Goal: Information Seeking & Learning: Check status

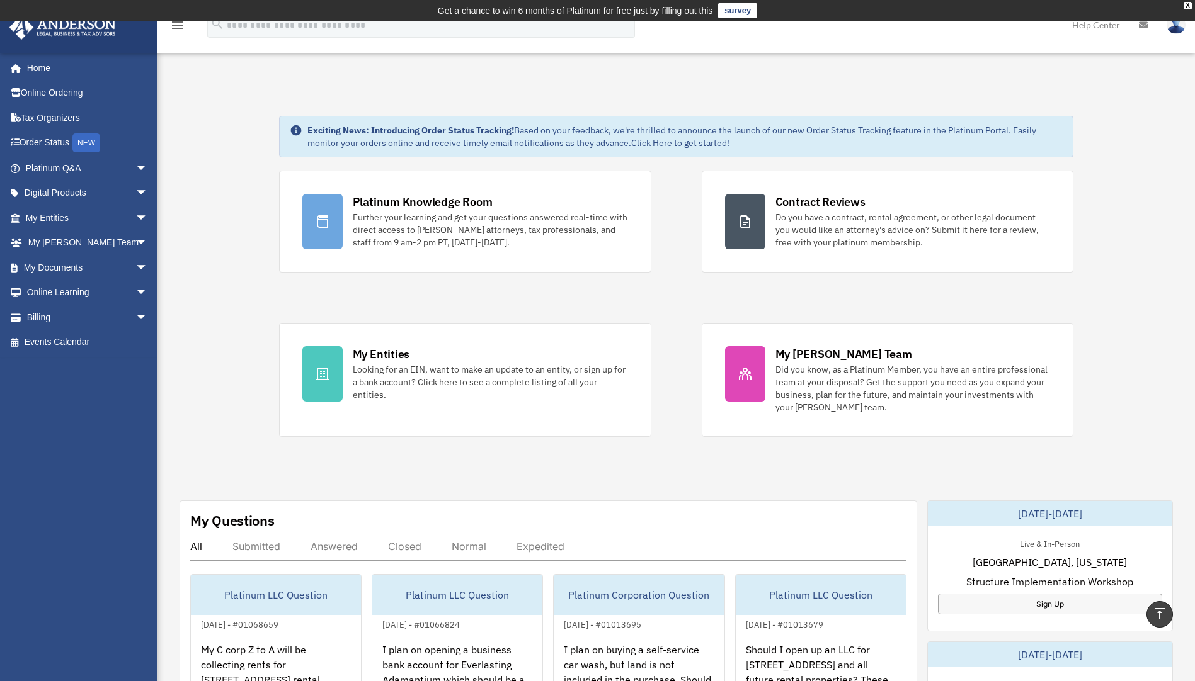
scroll to position [252, 0]
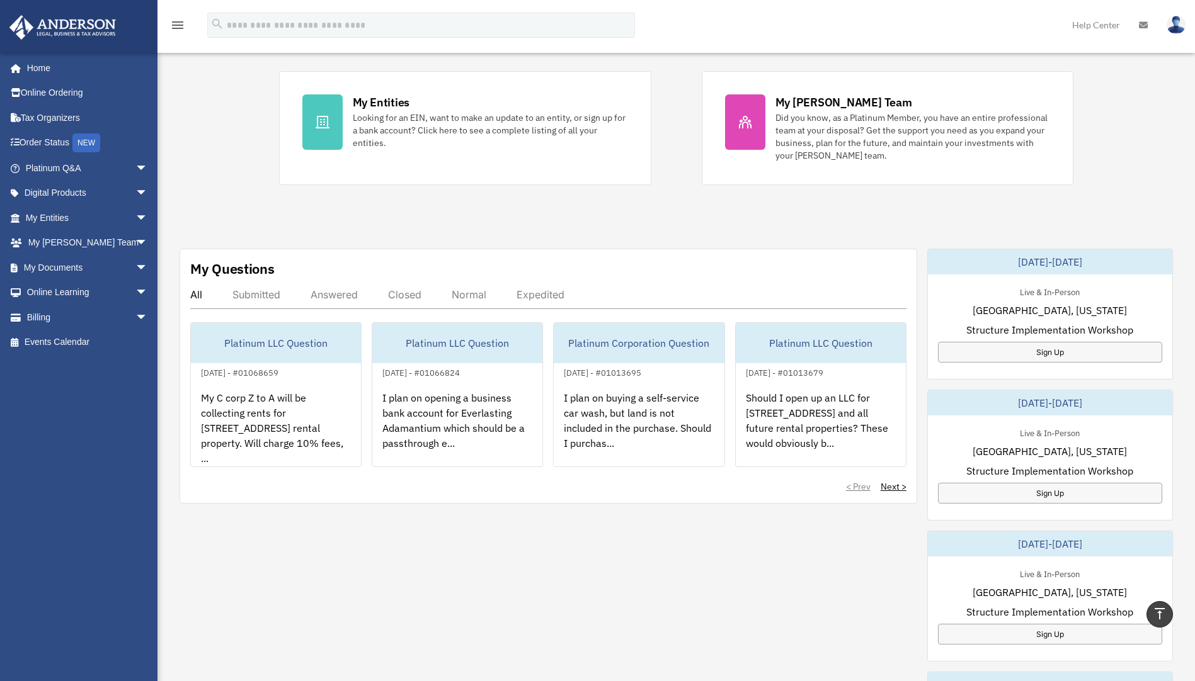
click at [566, 657] on div "My Questions All Submitted Answered Closed Normal Expedited Platinum LLC Questi…" at bounding box center [675, 604] width 993 height 711
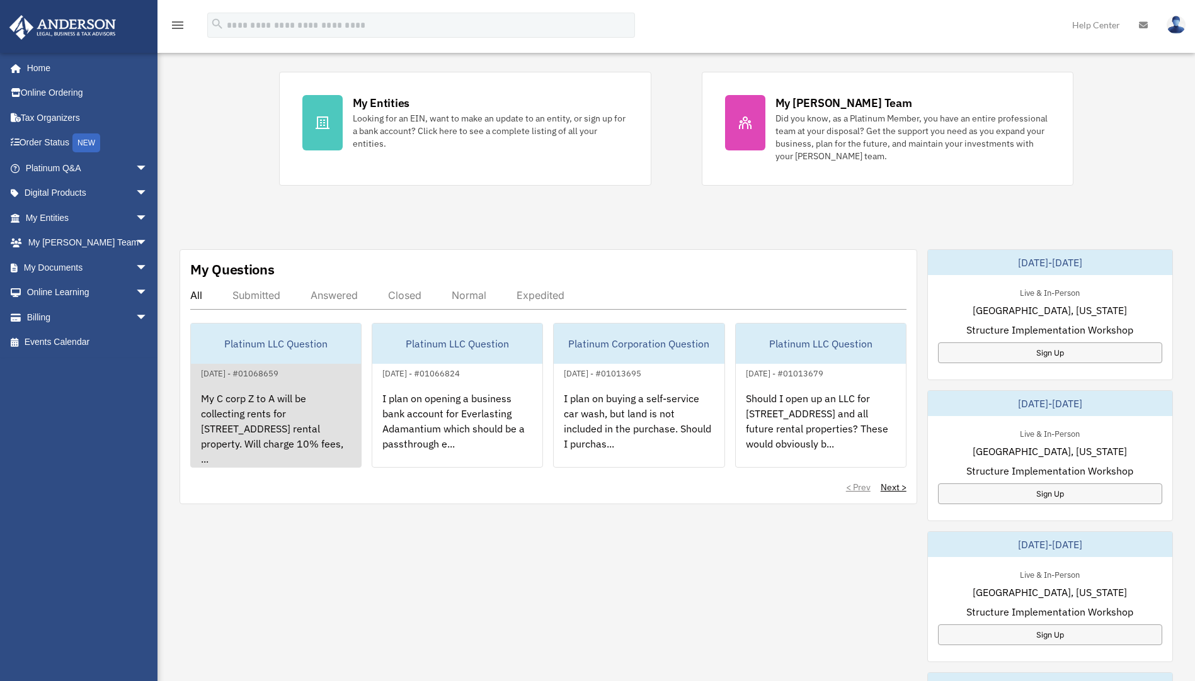
scroll to position [252, 0]
click at [261, 386] on div "My C corp Z to A will be collecting rents for [STREET_ADDRESS] rental property.…" at bounding box center [276, 429] width 170 height 98
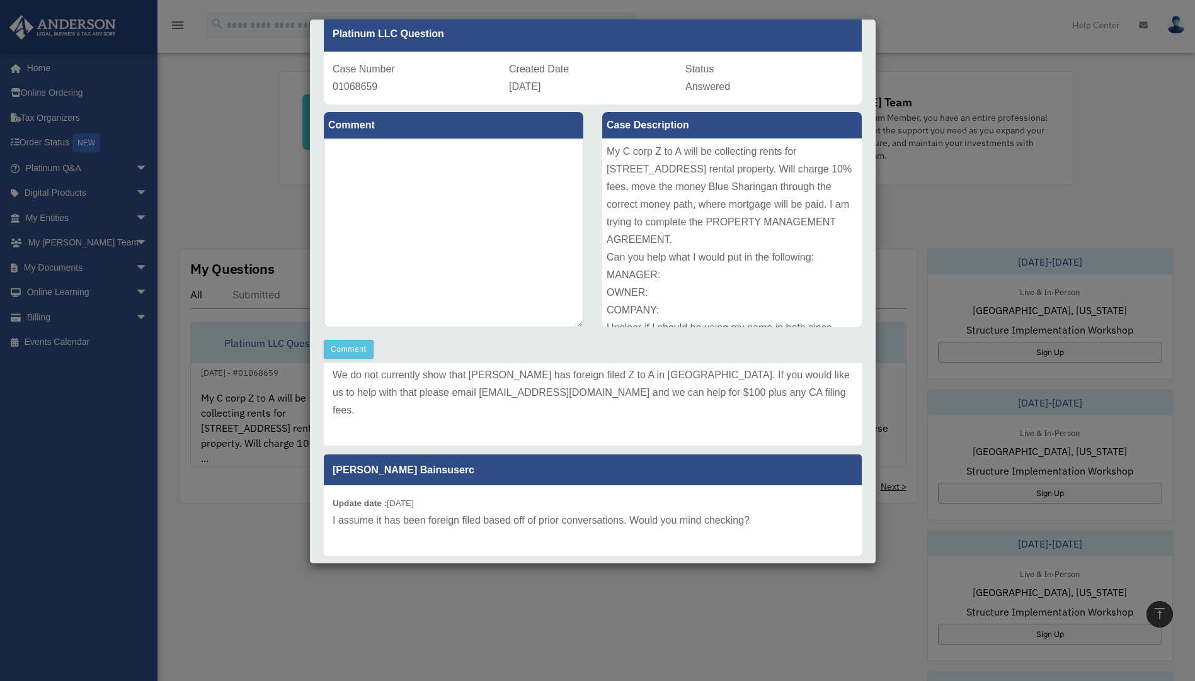
scroll to position [0, 0]
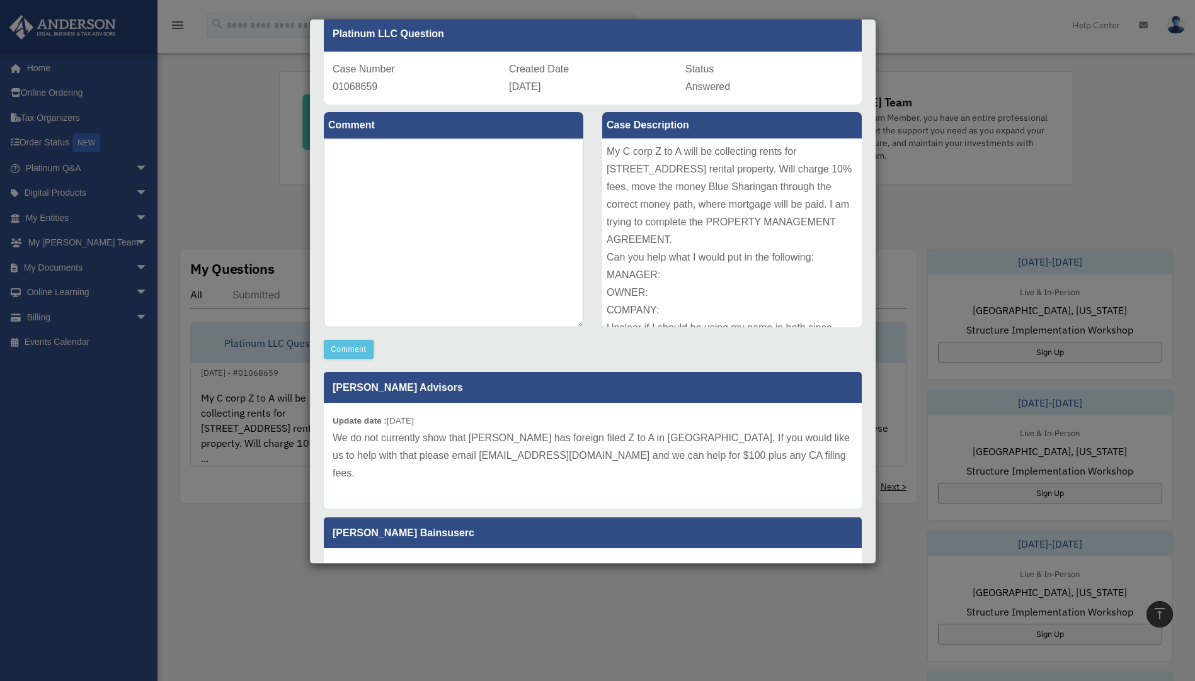
click at [410, 614] on div "Case Detail × Platinum LLC Question Case Number 01068659 Created Date [DATE] St…" at bounding box center [597, 340] width 1195 height 681
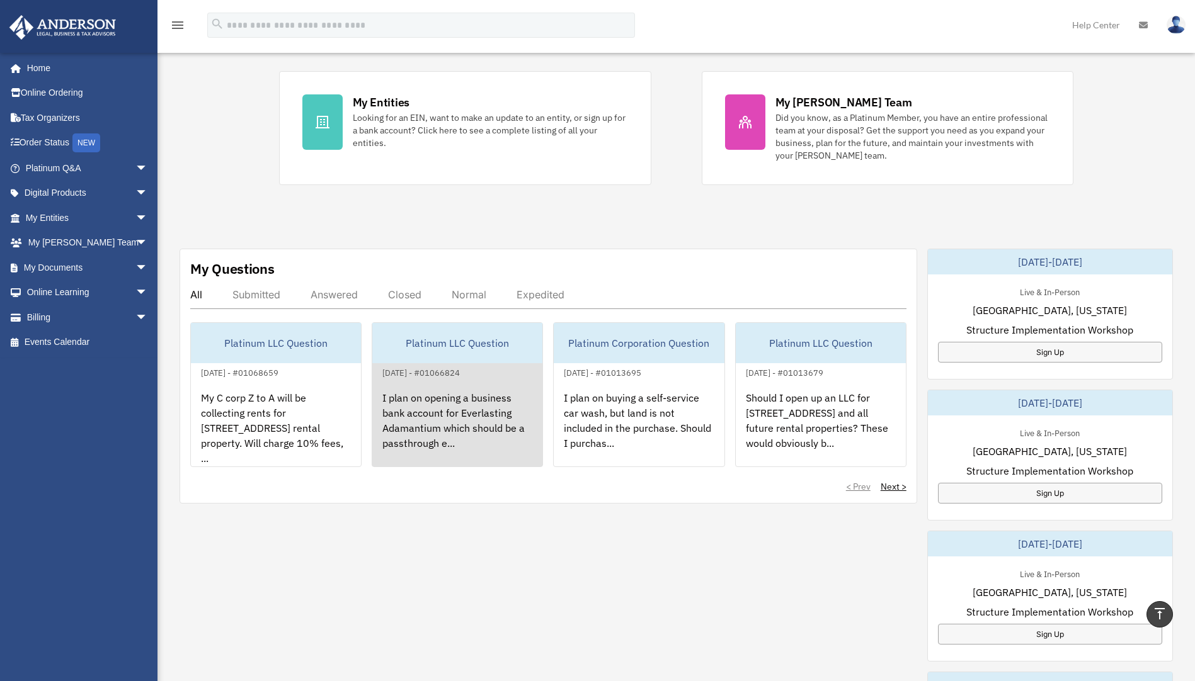
click at [441, 412] on div "I plan on opening a business bank account for Everlasting Adamantium which shou…" at bounding box center [457, 429] width 170 height 98
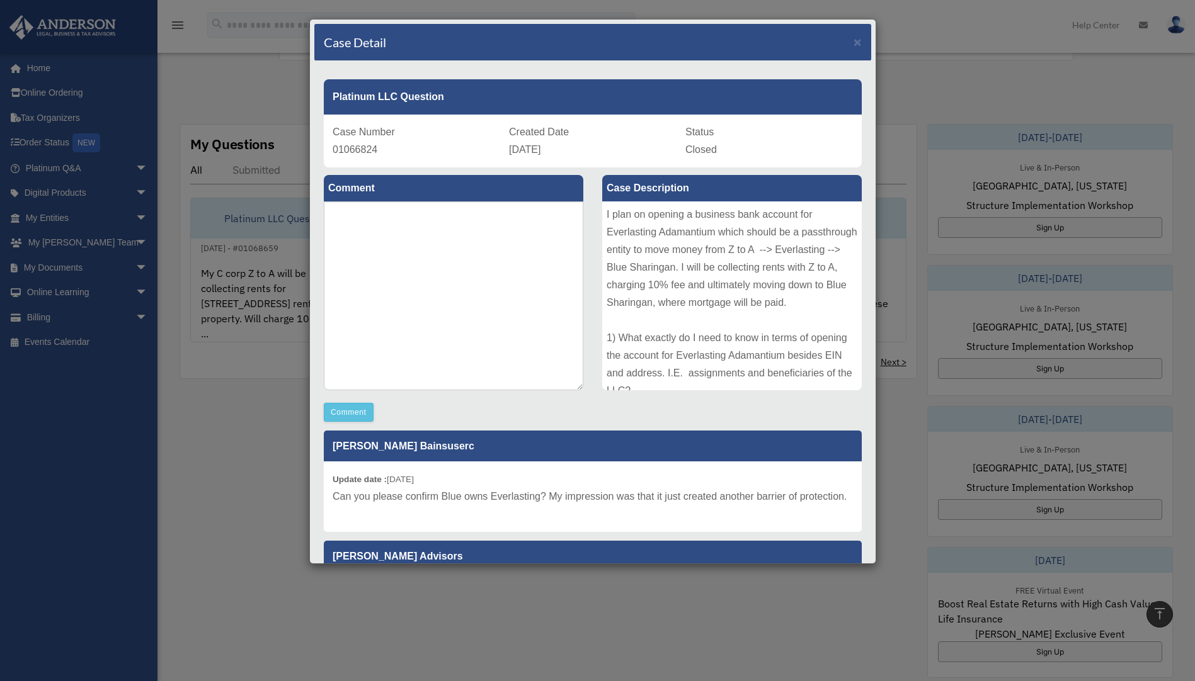
scroll to position [378, 0]
drag, startPoint x: 657, startPoint y: 611, endPoint x: 653, endPoint y: 439, distance: 172.6
click at [658, 610] on div "Case Detail × Platinum LLC Question Case Number 01066824 Created Date [DATE] St…" at bounding box center [597, 340] width 1195 height 681
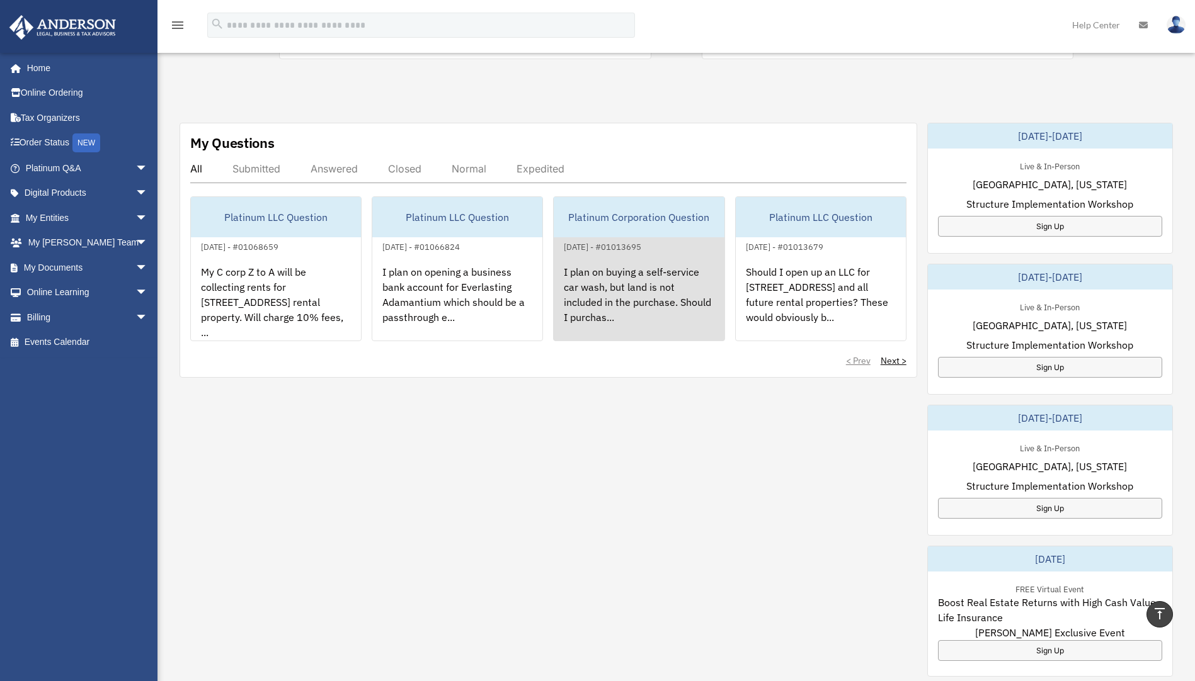
click at [669, 297] on div "I plan on buying a self-service car wash, but land is not included in the purch…" at bounding box center [639, 303] width 170 height 98
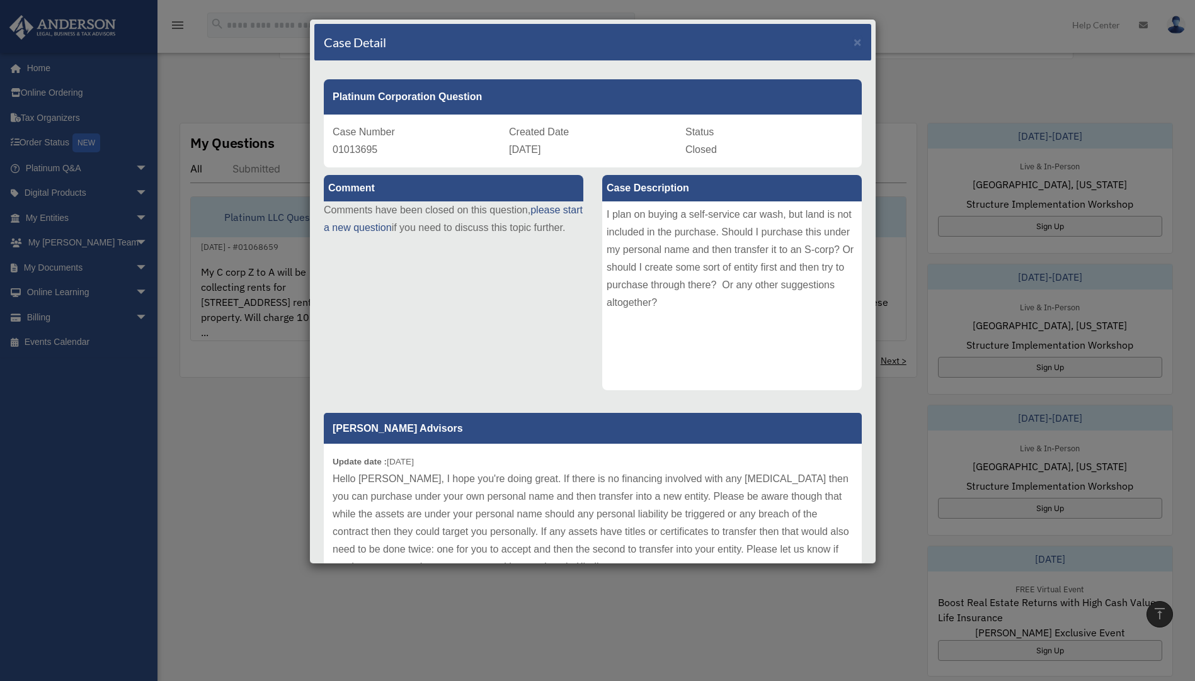
scroll to position [63, 0]
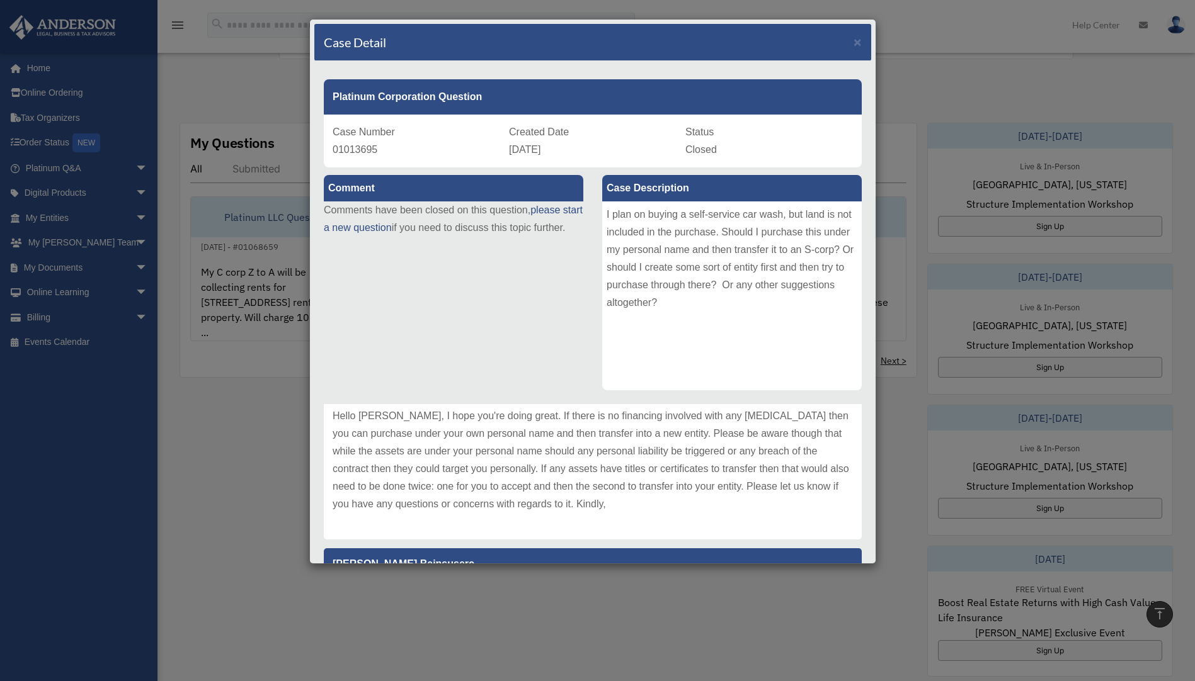
drag, startPoint x: 637, startPoint y: 620, endPoint x: 712, endPoint y: 493, distance: 147.6
click at [637, 620] on div "Case Detail × Platinum Corporation Question Case Number 01013695 Created Date […" at bounding box center [597, 340] width 1195 height 681
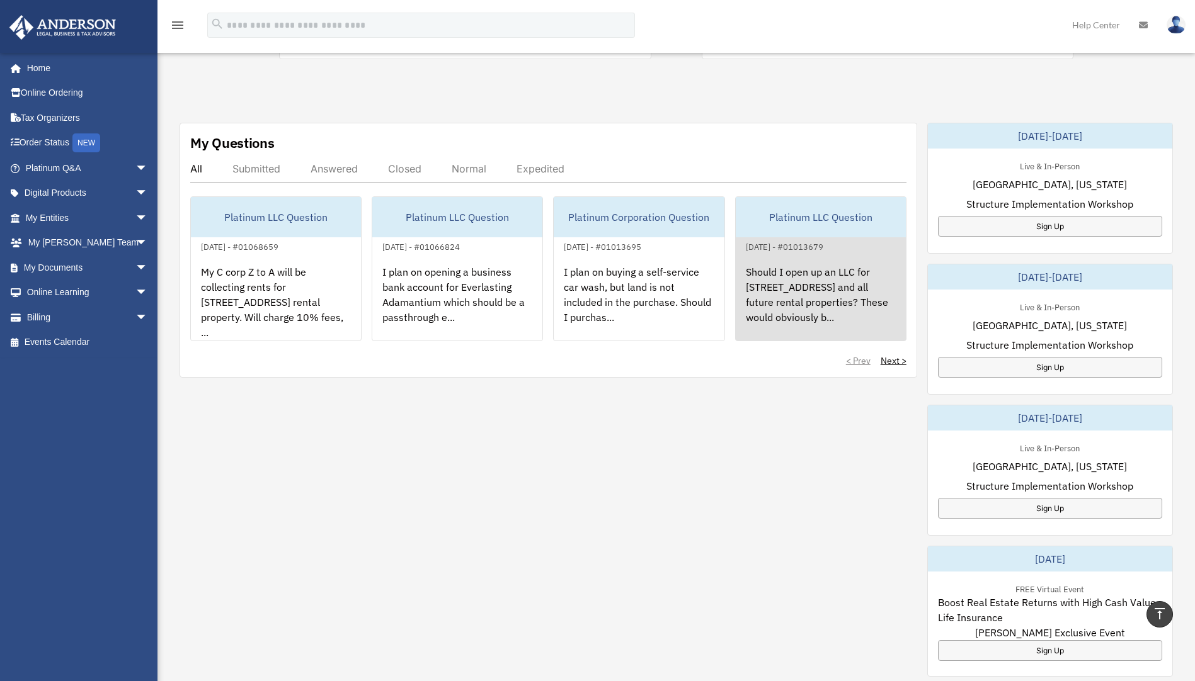
click at [809, 302] on div "Should I open up an LLC for [STREET_ADDRESS] and all future rental properties? …" at bounding box center [821, 303] width 170 height 98
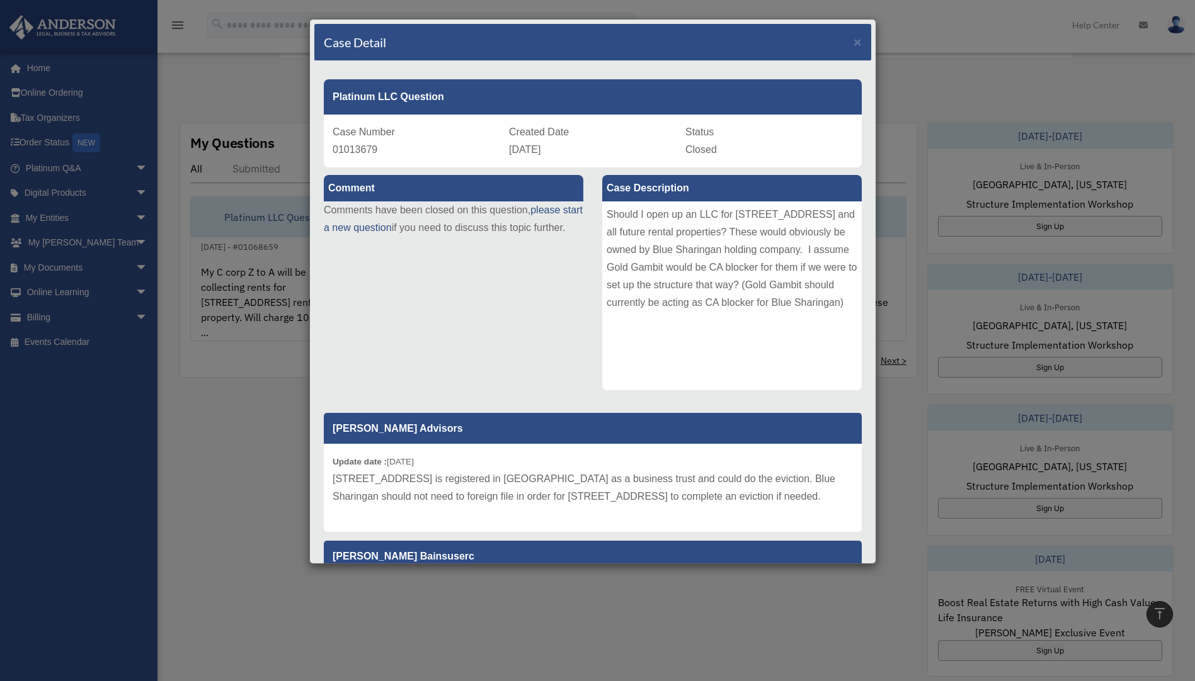
drag, startPoint x: 673, startPoint y: 667, endPoint x: 702, endPoint y: 637, distance: 41.9
click at [678, 663] on div "Case Detail × Platinum LLC Question Case Number 01013679 Created Date [DATE] St…" at bounding box center [597, 340] width 1195 height 681
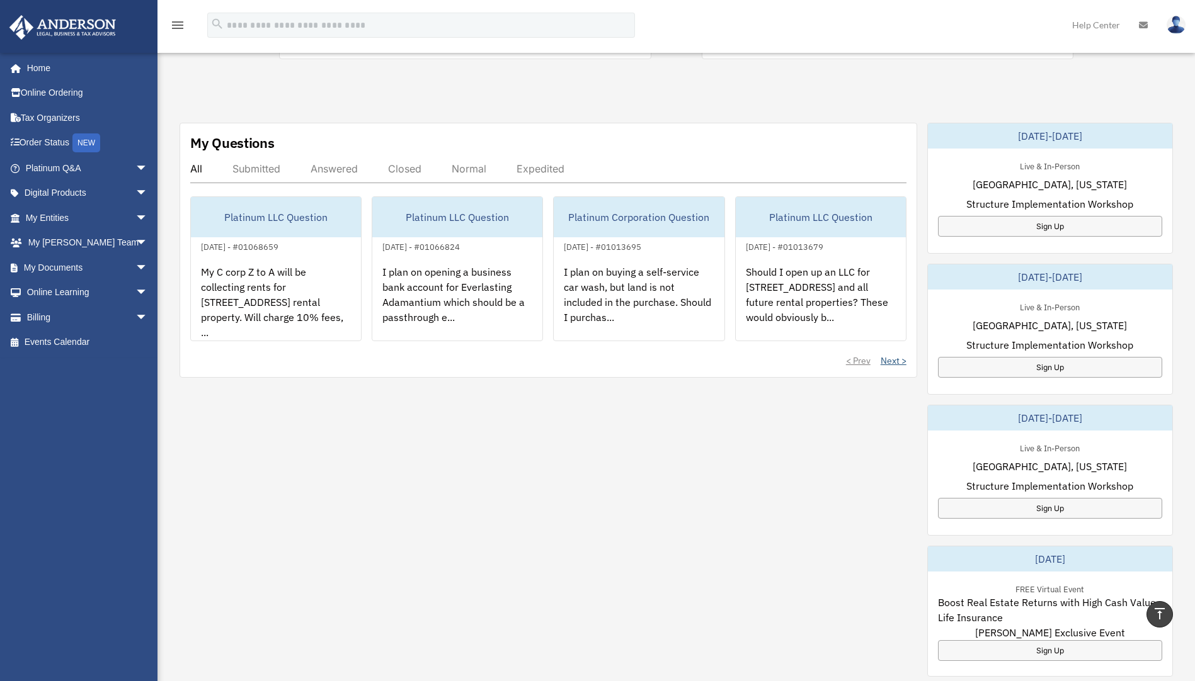
click at [901, 361] on link "Next >" at bounding box center [893, 361] width 26 height 13
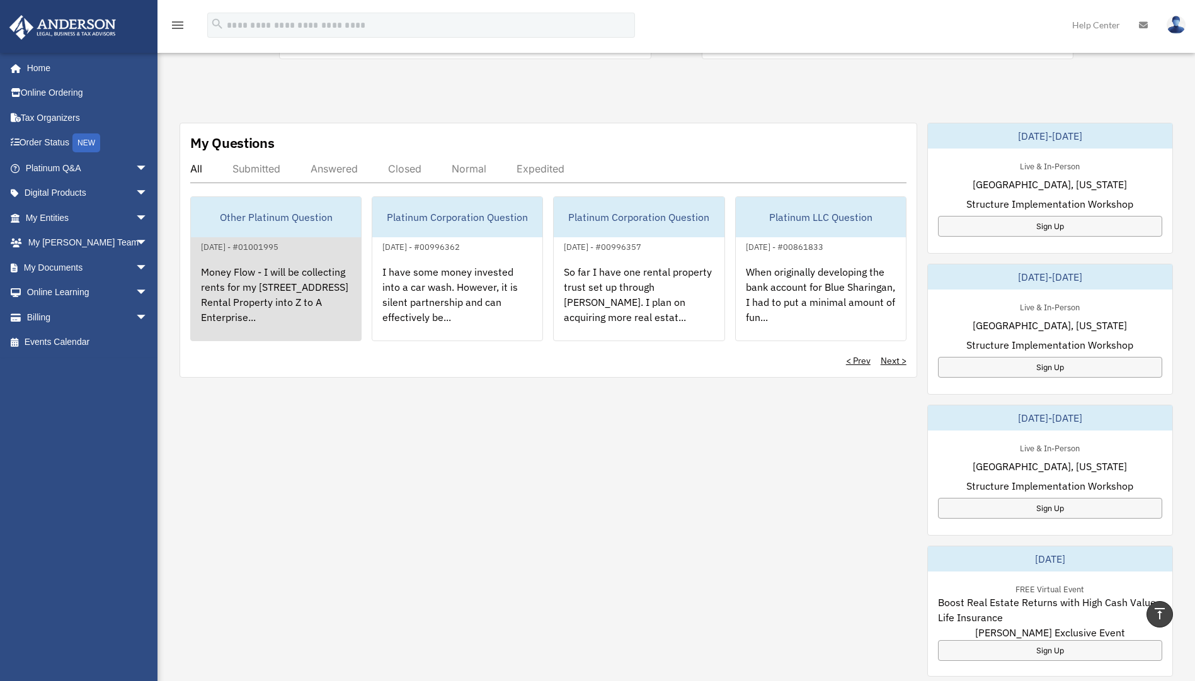
click at [285, 298] on div "Money Flow - I will be collecting rents for my [STREET_ADDRESS] Rental Property…" at bounding box center [276, 303] width 170 height 98
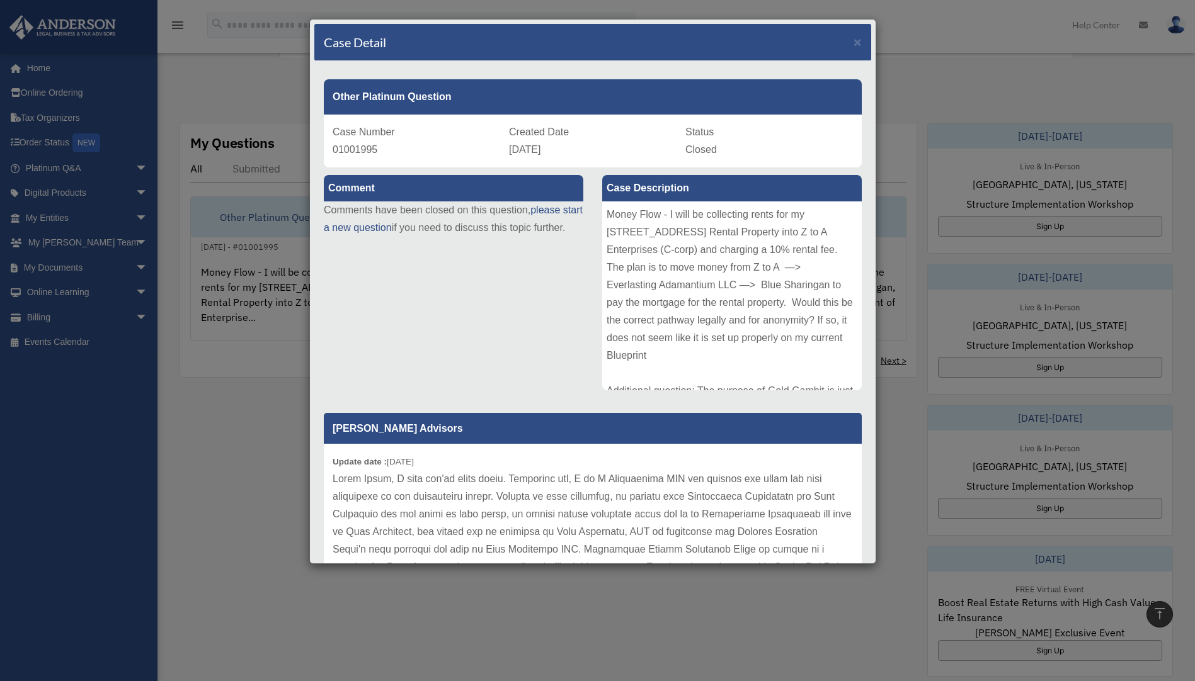
drag, startPoint x: 182, startPoint y: 560, endPoint x: 247, endPoint y: 481, distance: 102.4
click at [183, 557] on div "Case Detail × Other Platinum Question Case Number 01001995 Created Date [DATE] …" at bounding box center [597, 340] width 1195 height 681
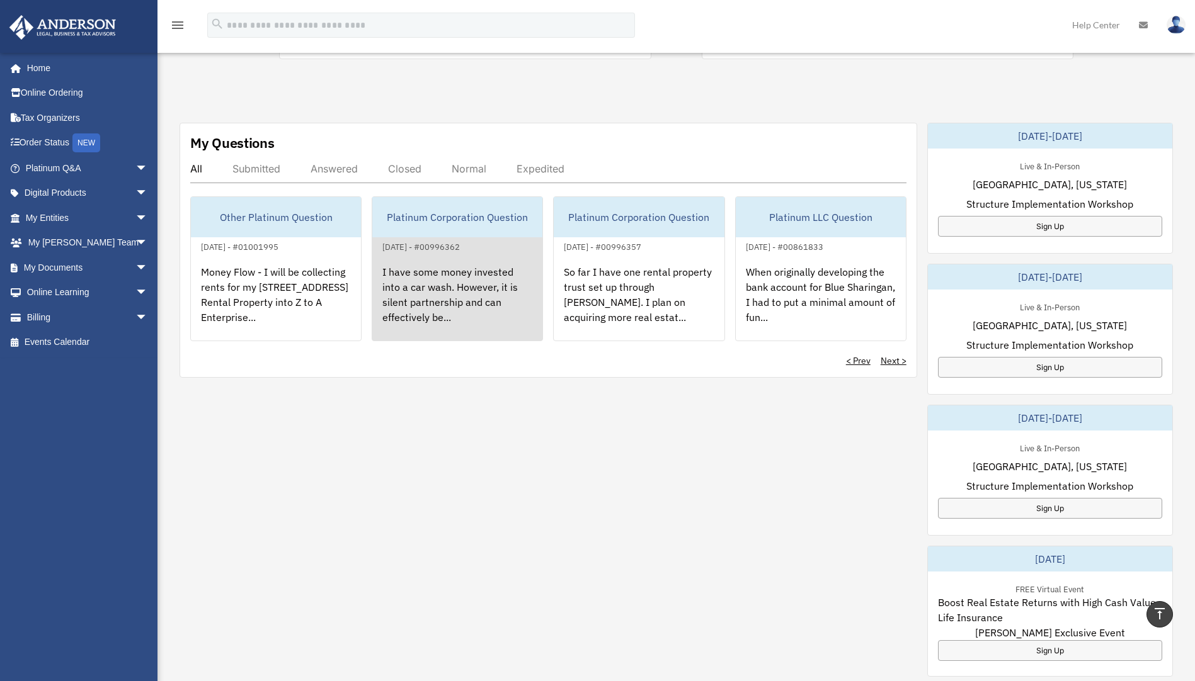
click at [416, 299] on div "I have some money invested into a car wash. However, it is silent partnership a…" at bounding box center [457, 303] width 170 height 98
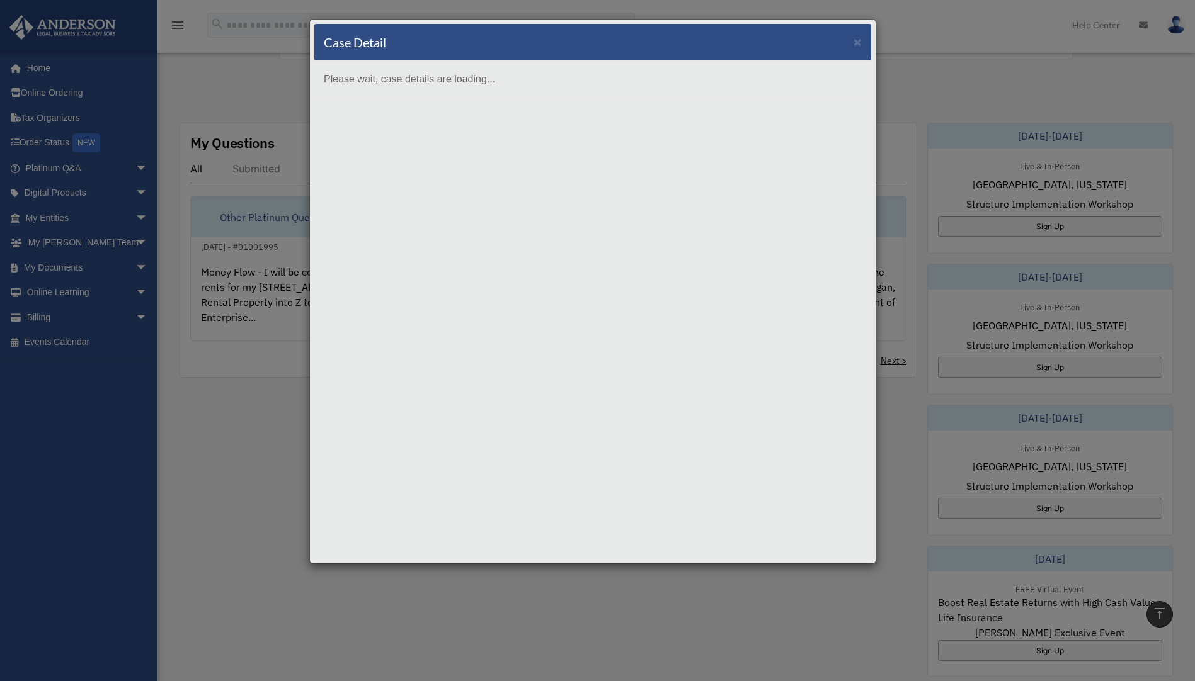
click at [294, 283] on div "Case Detail × Please wait, case details are loading..." at bounding box center [597, 340] width 1195 height 681
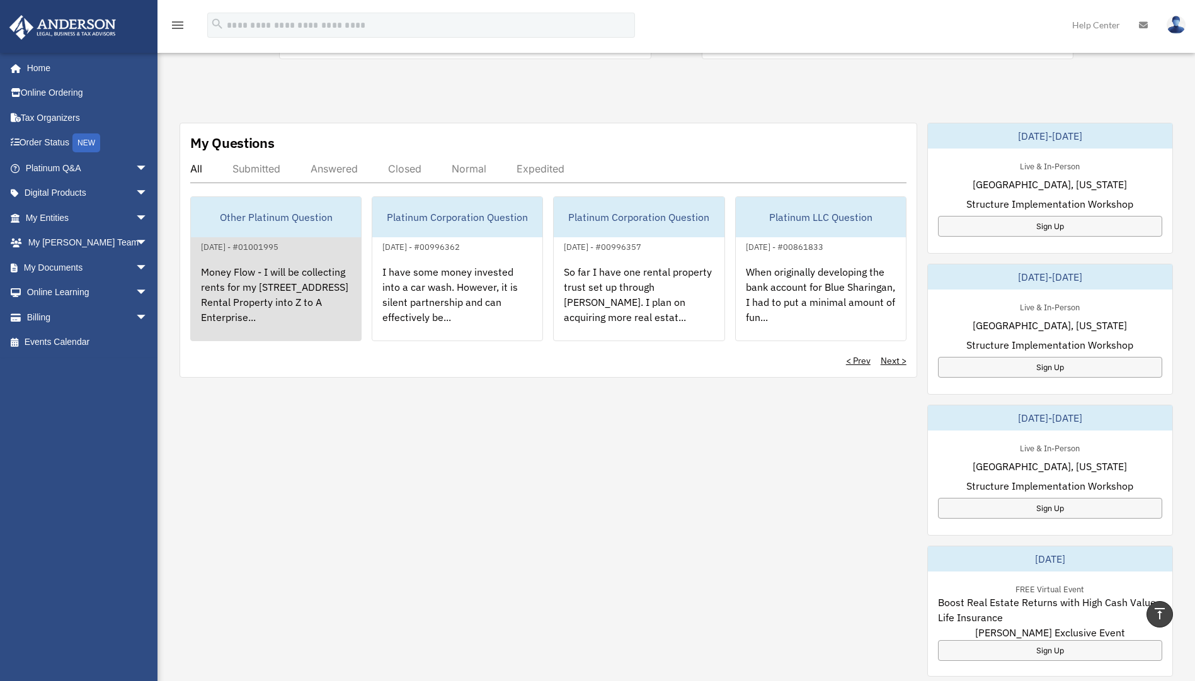
click at [273, 291] on div "Money Flow - I will be collecting rents for my [STREET_ADDRESS] Rental Property…" at bounding box center [276, 303] width 170 height 98
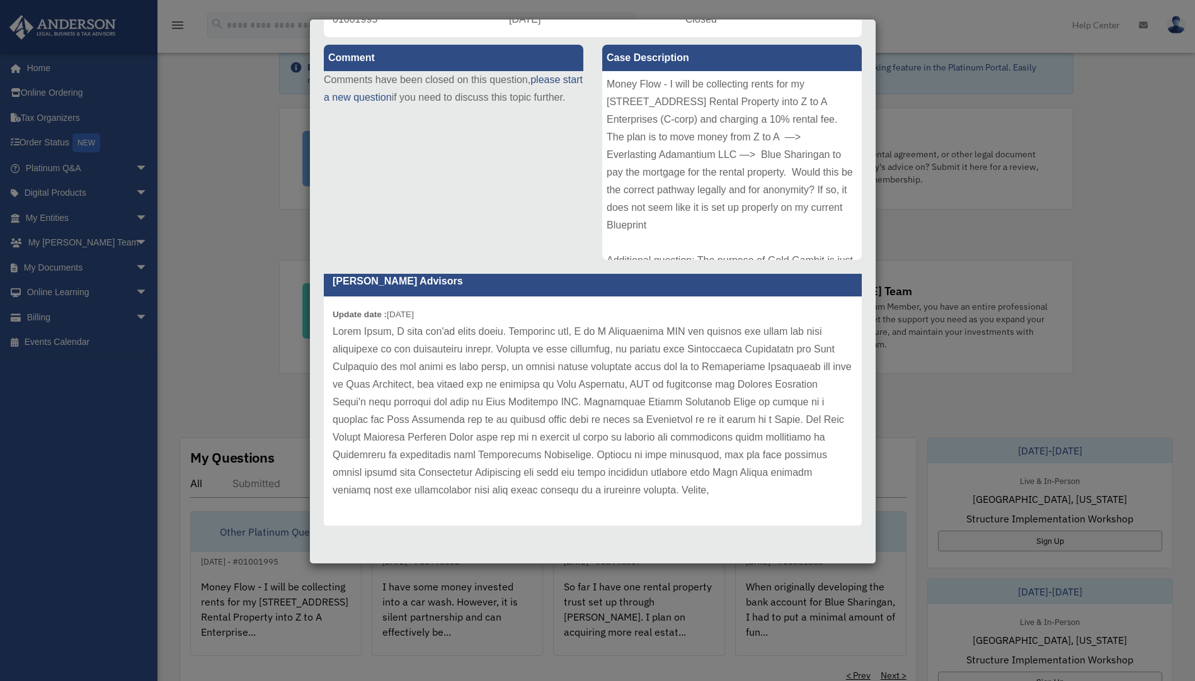
click at [281, 381] on div "Case Detail × Other Platinum Question Case Number 01001995 Created Date [DATE] …" at bounding box center [597, 340] width 1195 height 681
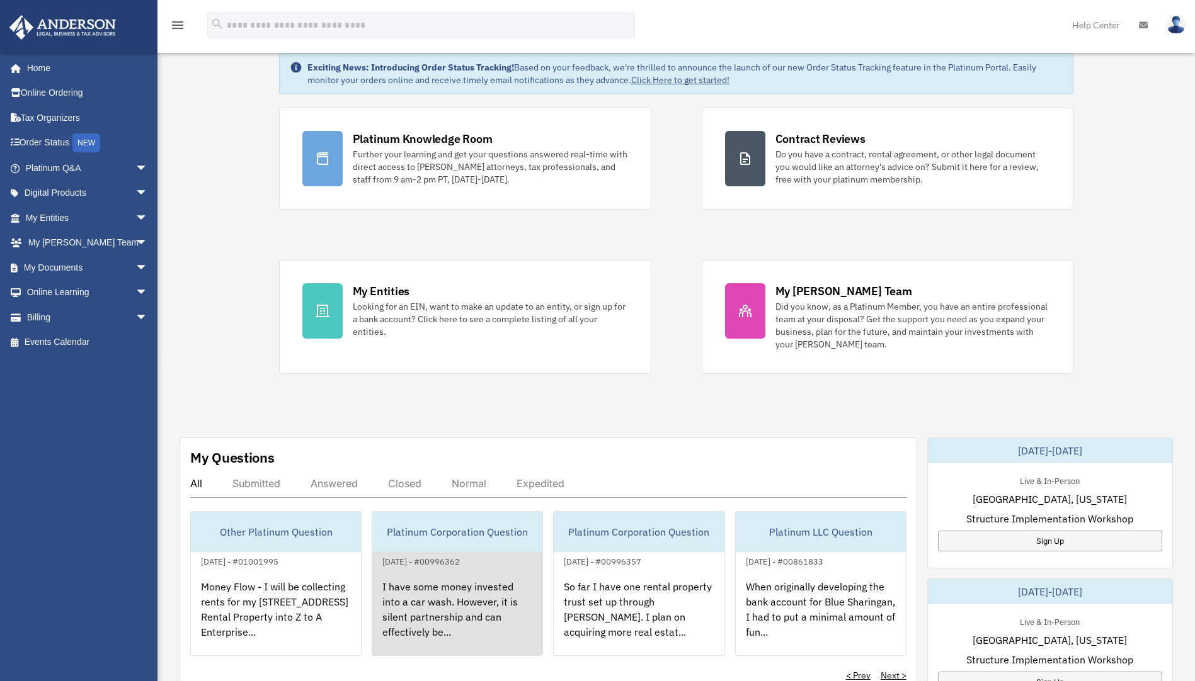
click at [492, 572] on div "I have some money invested into a car wash. However, it is silent partnership a…" at bounding box center [457, 618] width 170 height 98
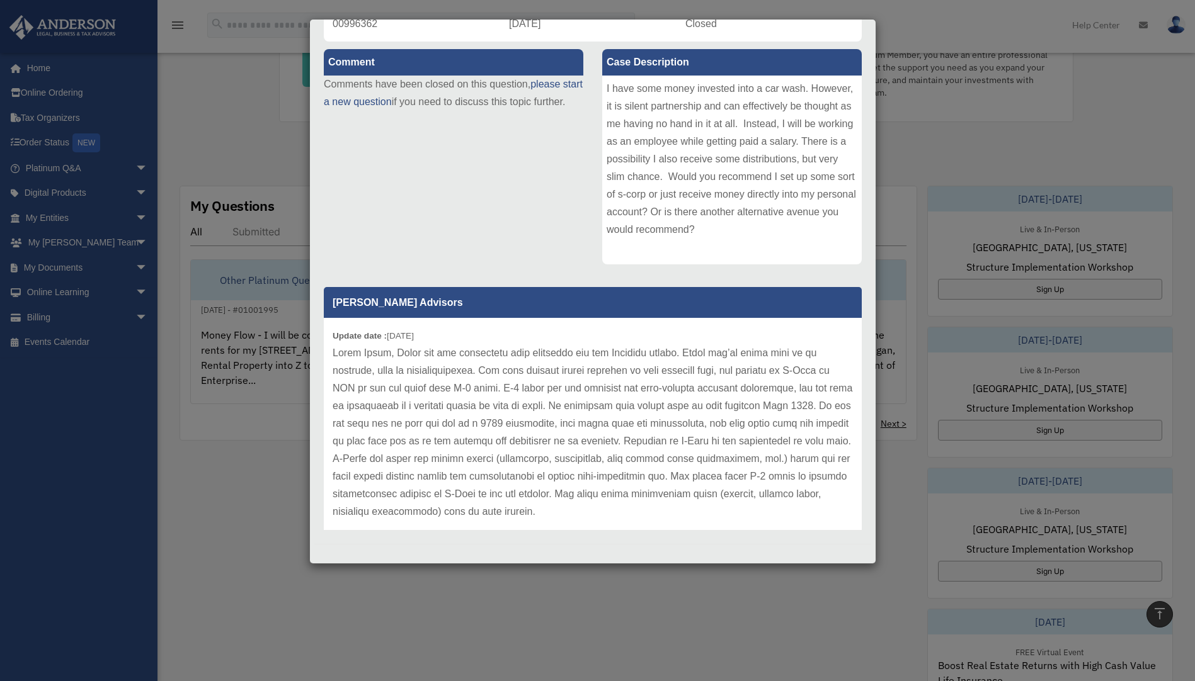
scroll to position [17, 0]
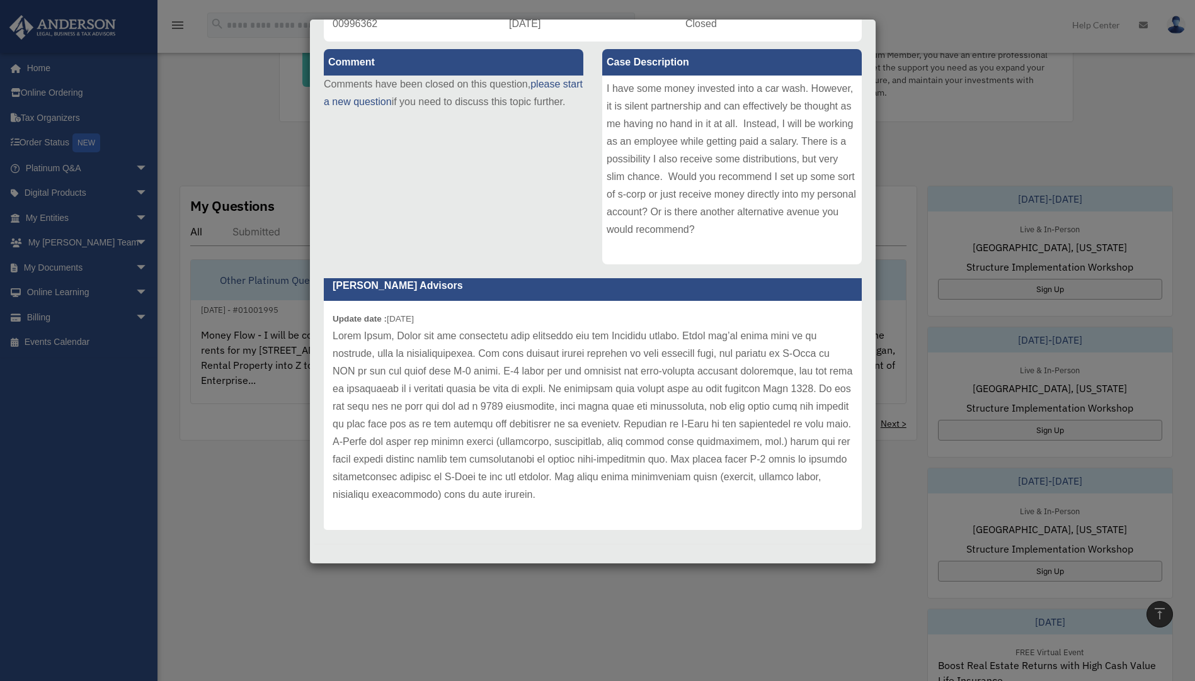
click at [550, 584] on div "Case Detail × Platinum Corporation Question Case Number 00996362 Created Date […" at bounding box center [597, 340] width 1195 height 681
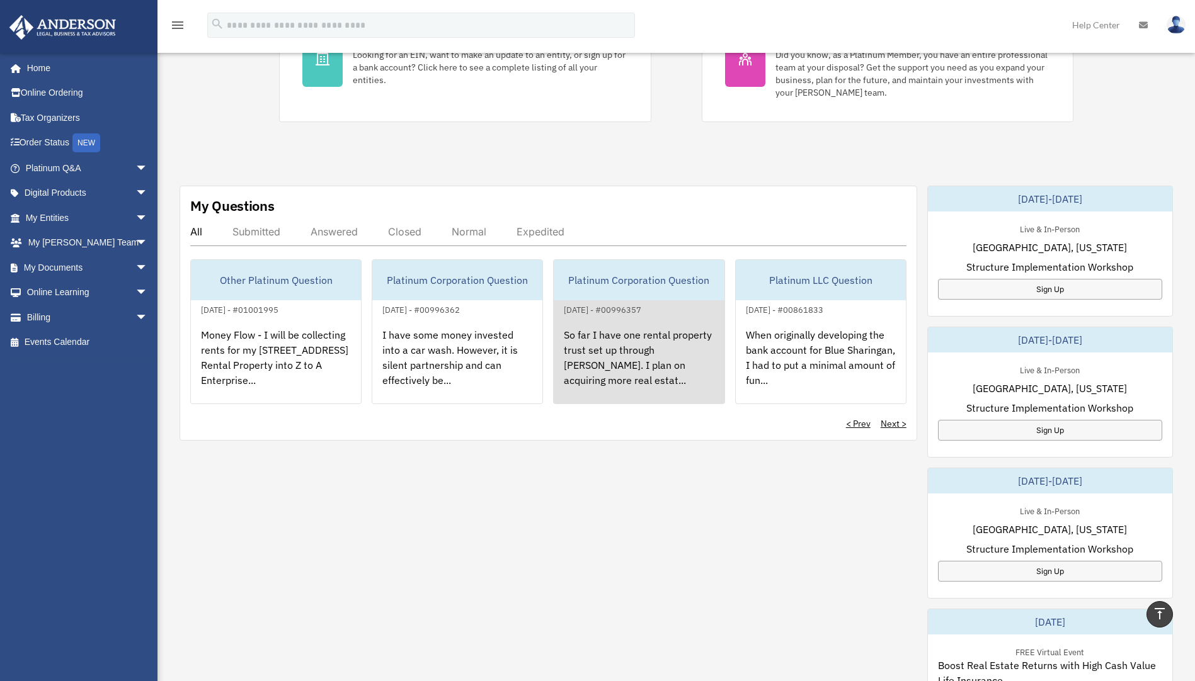
click at [627, 365] on div "So far I have one rental property trust set up through [PERSON_NAME]. I plan on…" at bounding box center [639, 366] width 170 height 98
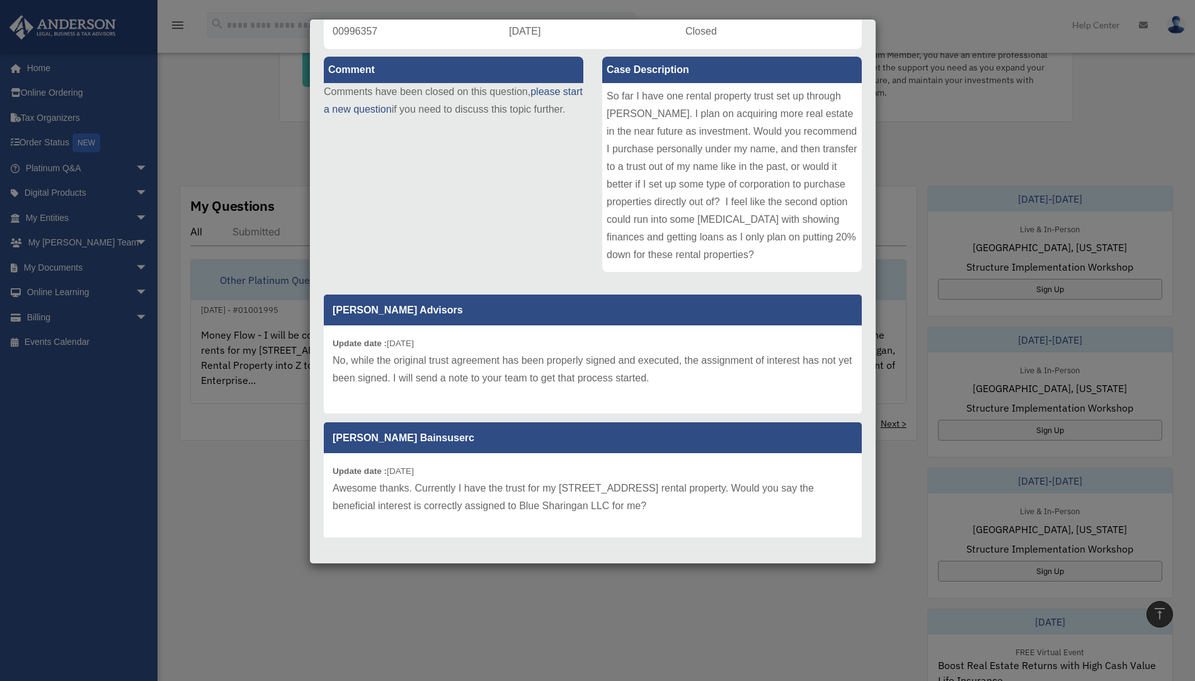
scroll to position [130, 0]
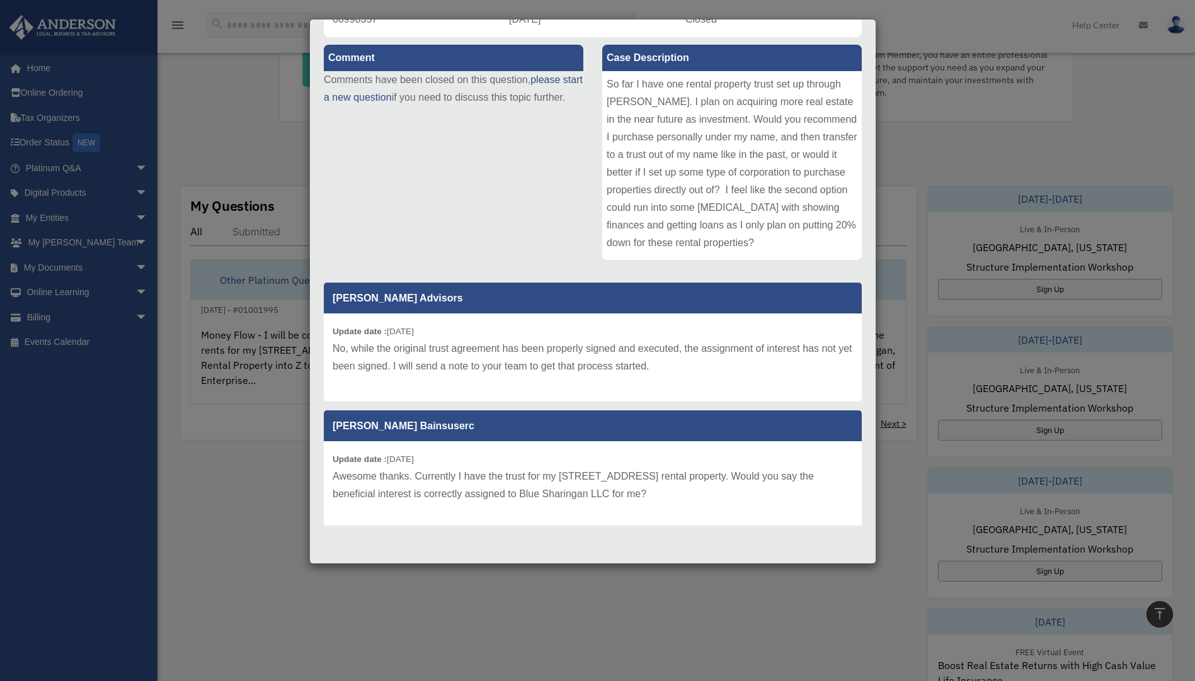
drag, startPoint x: 623, startPoint y: 618, endPoint x: 621, endPoint y: 571, distance: 47.3
click at [623, 618] on div "Case Detail × Platinum Corporation Question Case Number 00996357 Created Date […" at bounding box center [597, 340] width 1195 height 681
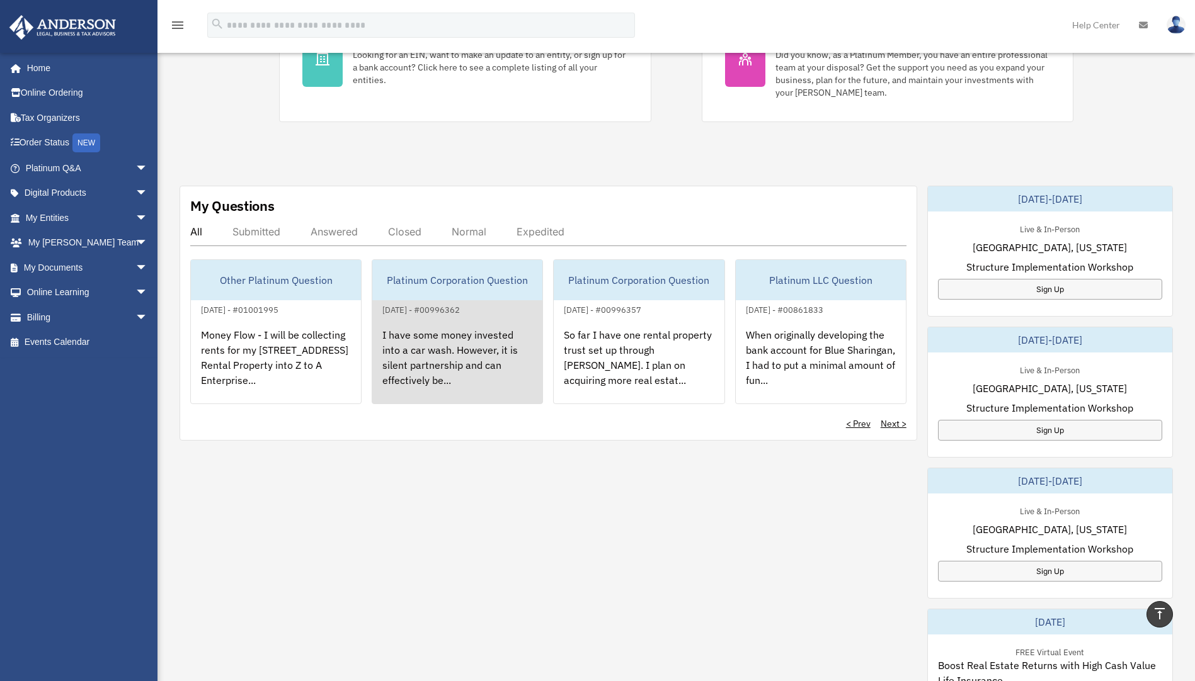
click at [518, 362] on div "I have some money invested into a car wash. However, it is silent partnership a…" at bounding box center [457, 366] width 170 height 98
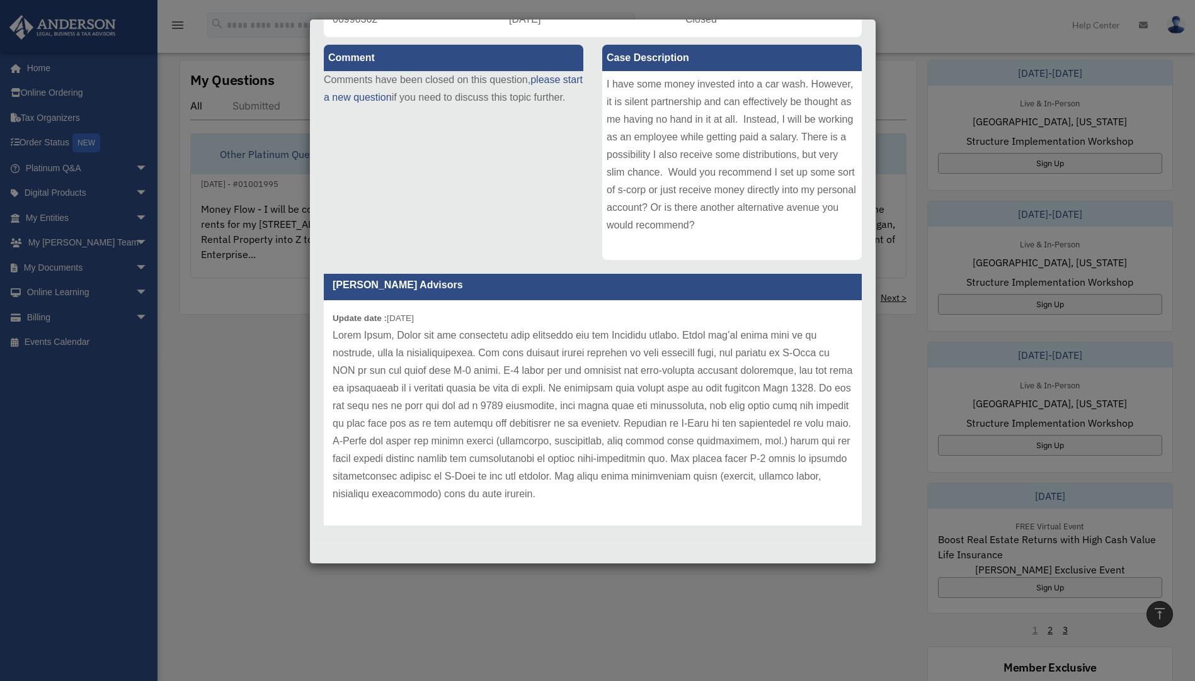
scroll to position [17, 0]
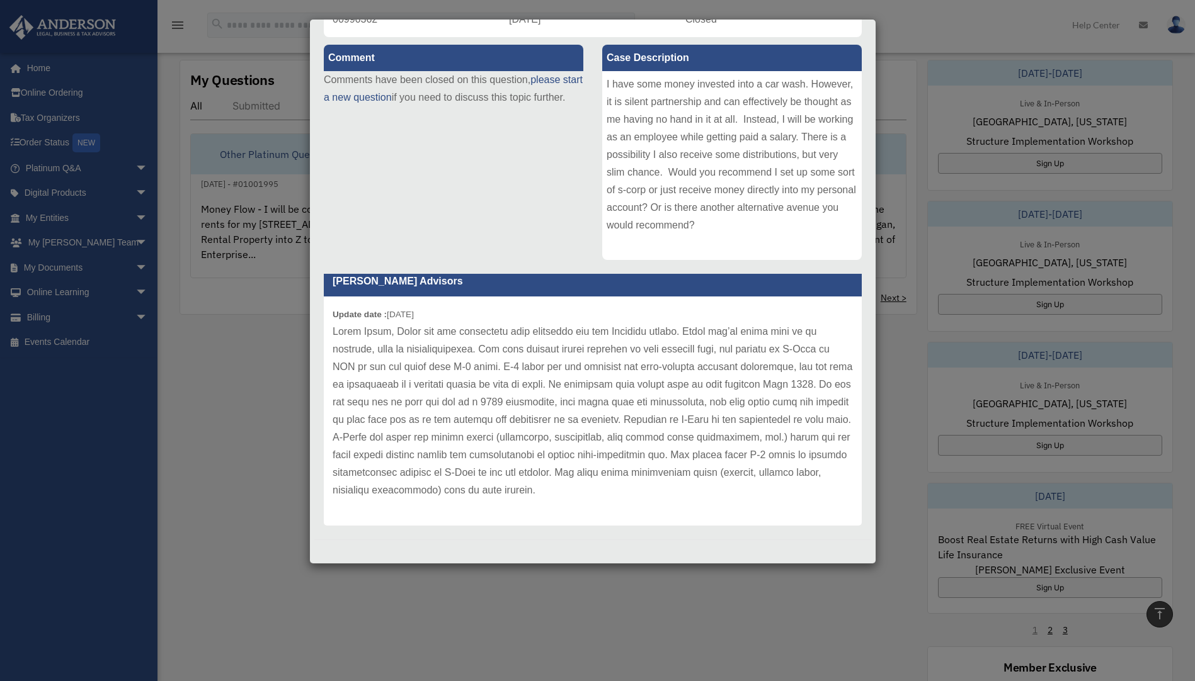
click at [730, 608] on div "Case Detail × Platinum Corporation Question Case Number 00996362 Created Date […" at bounding box center [597, 340] width 1195 height 681
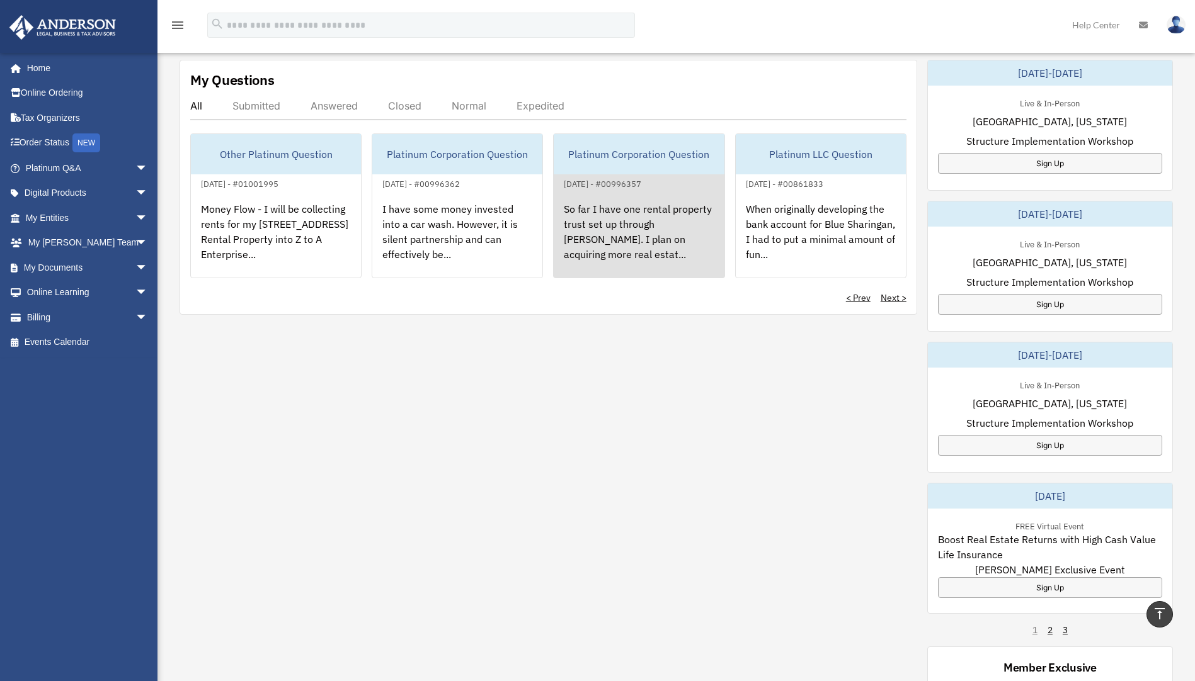
click at [667, 210] on div "So far I have one rental property trust set up through [PERSON_NAME]. I plan on…" at bounding box center [639, 240] width 170 height 98
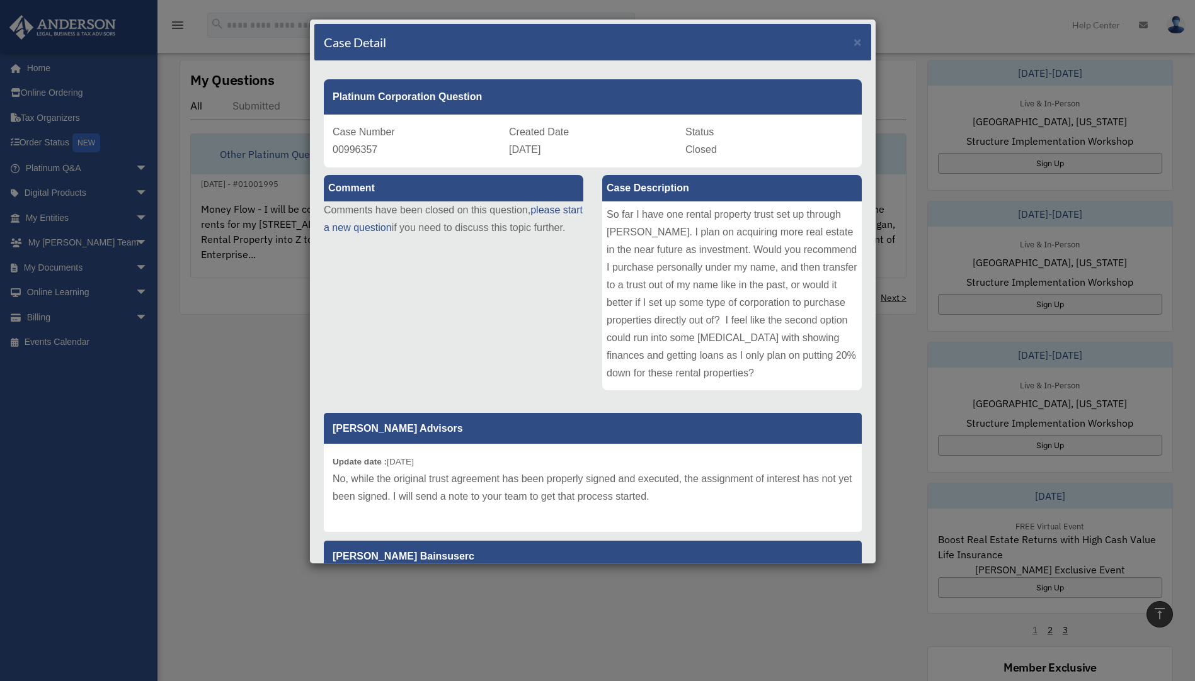
scroll to position [63, 0]
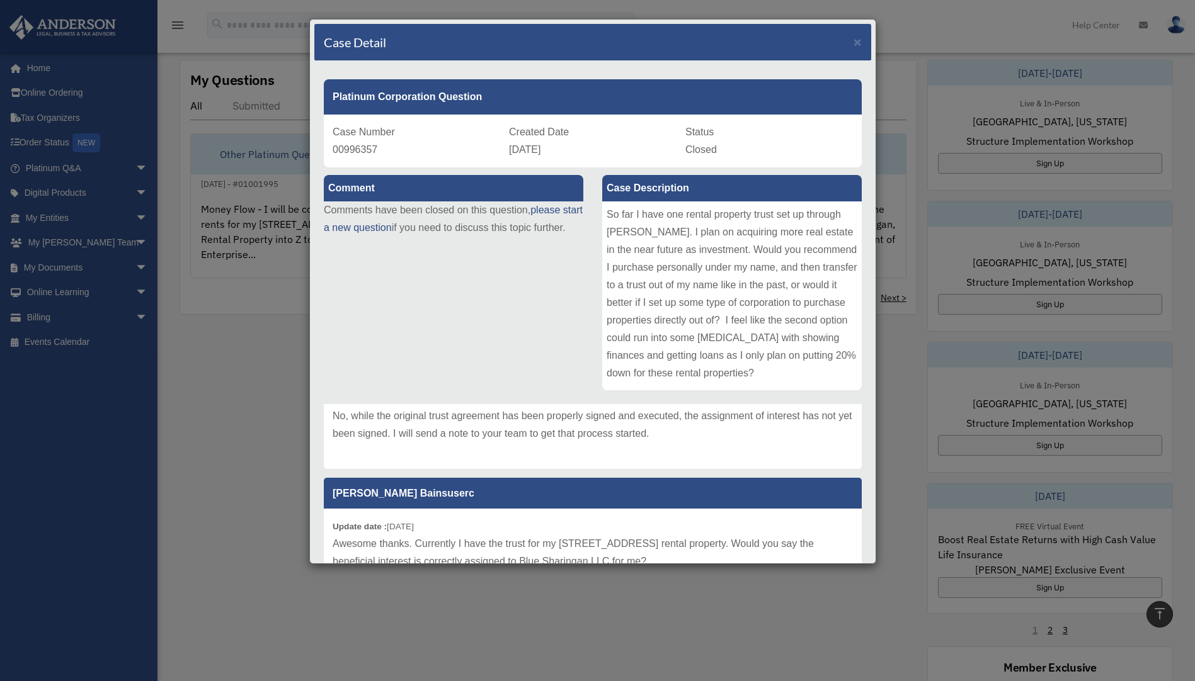
click at [283, 487] on div "Case Detail × Platinum Corporation Question Case Number 00996357 Created Date […" at bounding box center [597, 340] width 1195 height 681
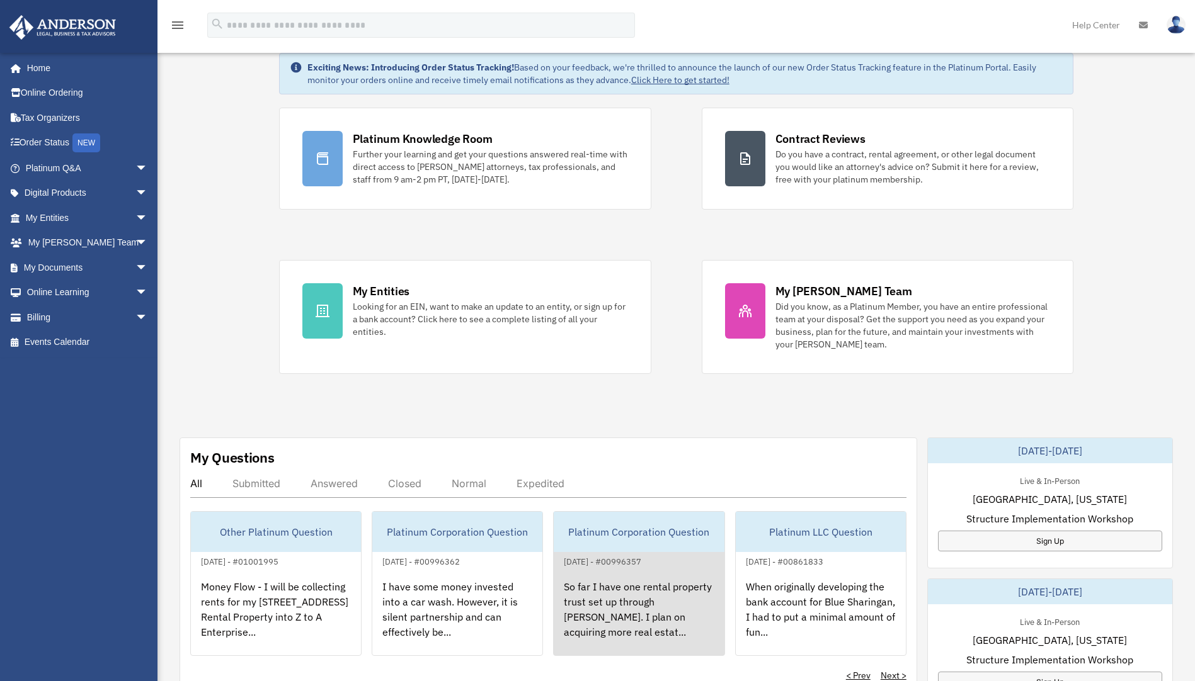
click at [630, 589] on div "So far I have one rental property trust set up through [PERSON_NAME]. I plan on…" at bounding box center [639, 618] width 170 height 98
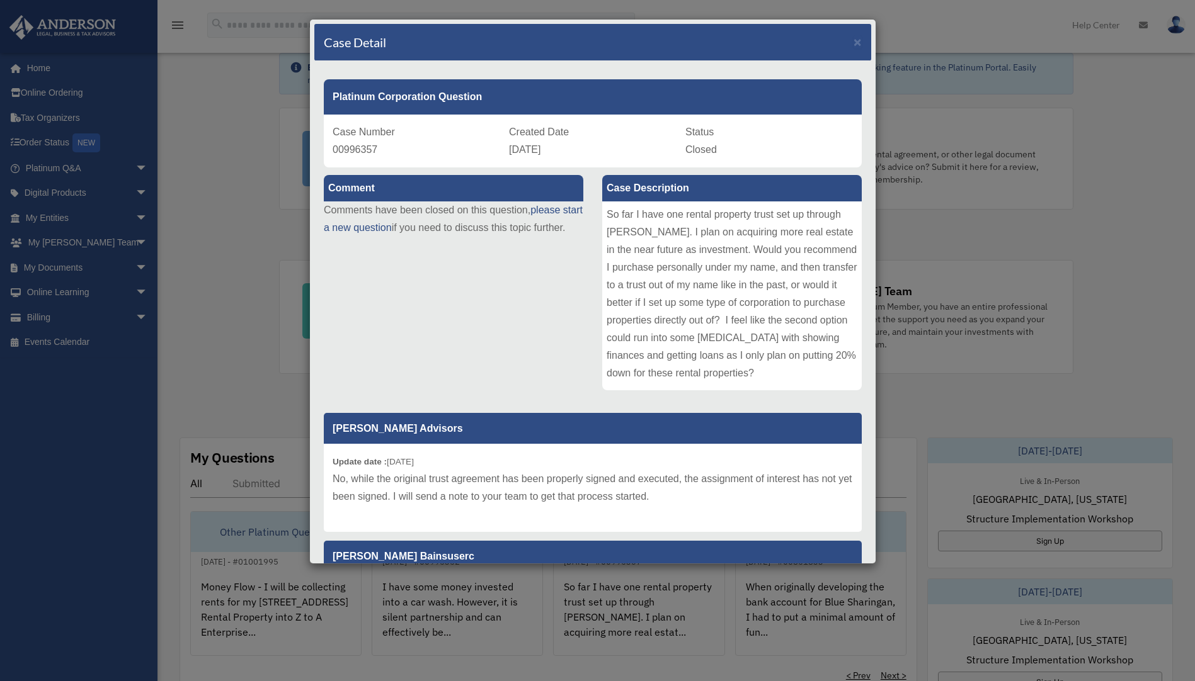
click at [432, 237] on p "Comments have been closed on this question, please start a new question if you …" at bounding box center [453, 219] width 259 height 35
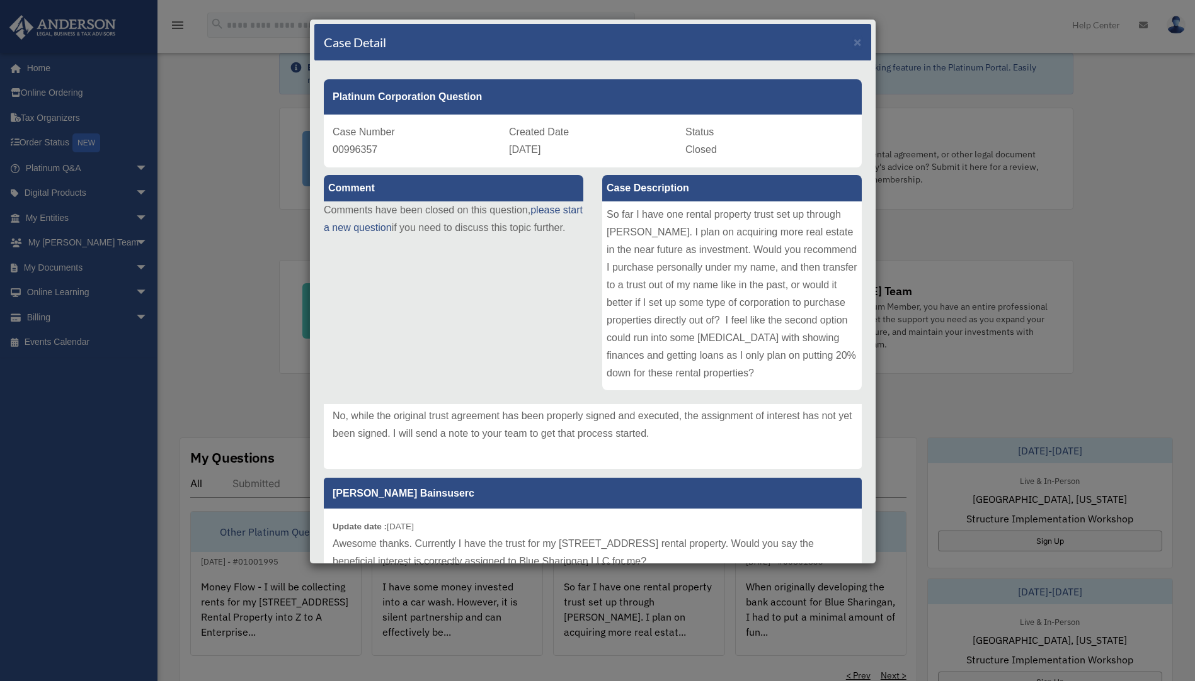
click at [236, 389] on div "Case Detail × Platinum Corporation Question Case Number 00996357 Created Date […" at bounding box center [597, 340] width 1195 height 681
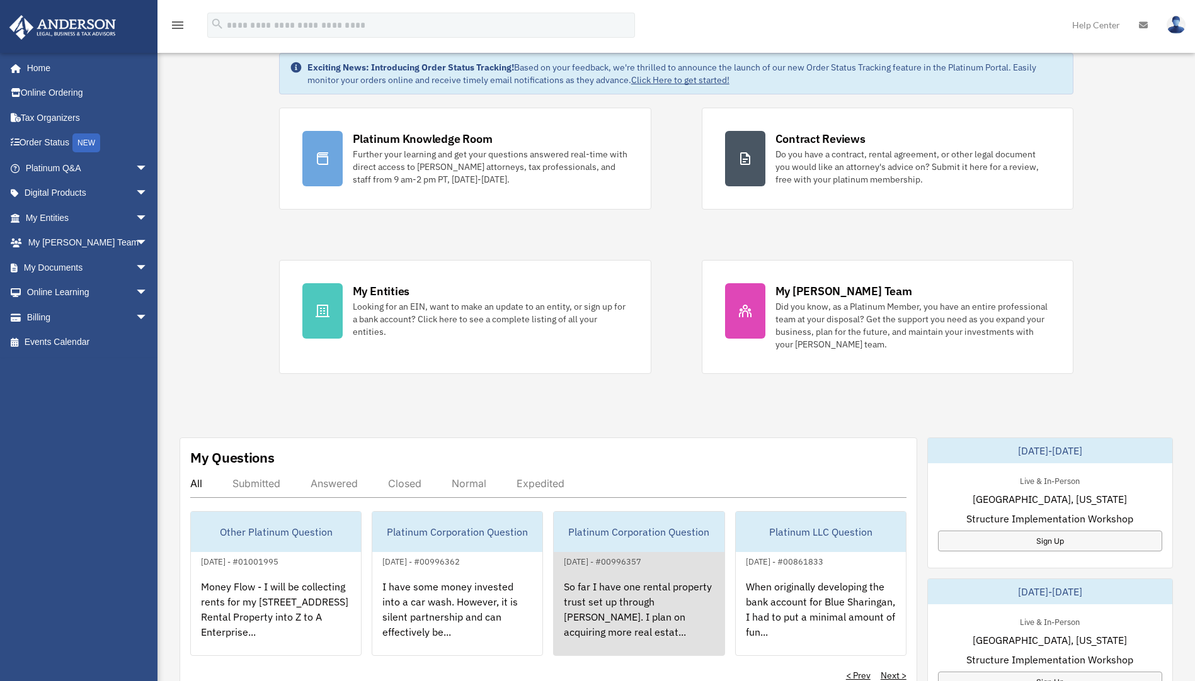
click at [696, 585] on div "So far I have one rental property trust set up through [PERSON_NAME]. I plan on…" at bounding box center [639, 618] width 170 height 98
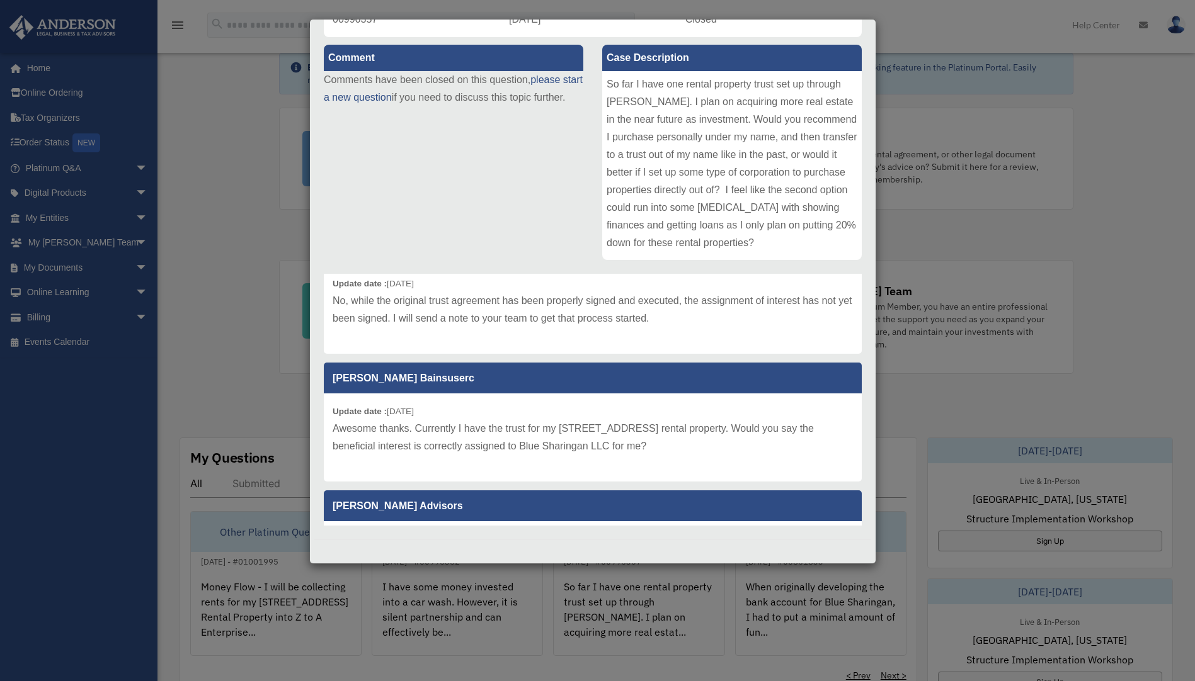
scroll to position [126, 0]
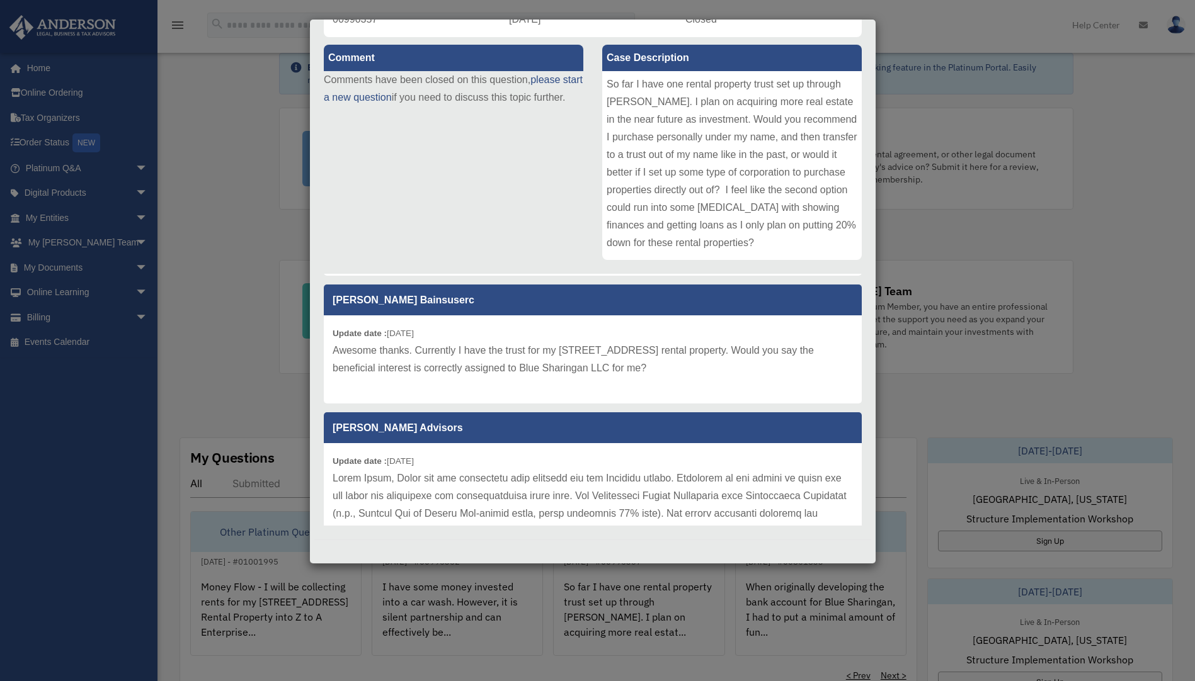
click at [229, 372] on div "Case Detail × Platinum Corporation Question Case Number 00996357 Created Date […" at bounding box center [597, 340] width 1195 height 681
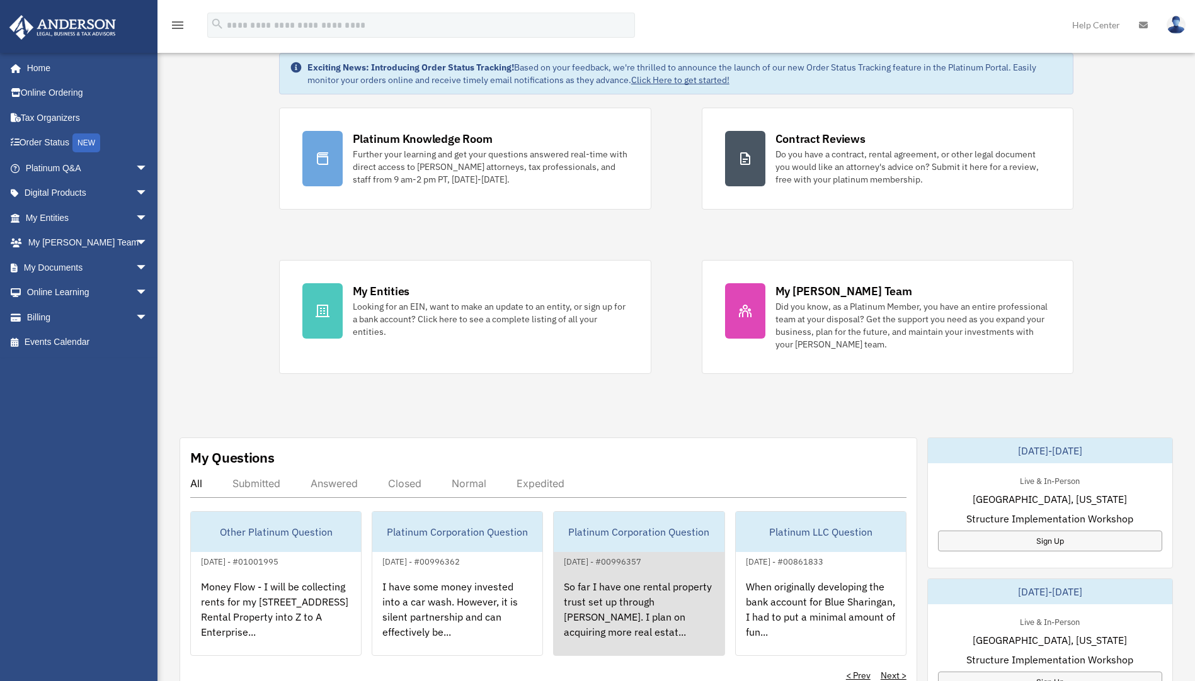
click at [666, 591] on div "So far I have one rental property trust set up through [PERSON_NAME]. I plan on…" at bounding box center [639, 618] width 170 height 98
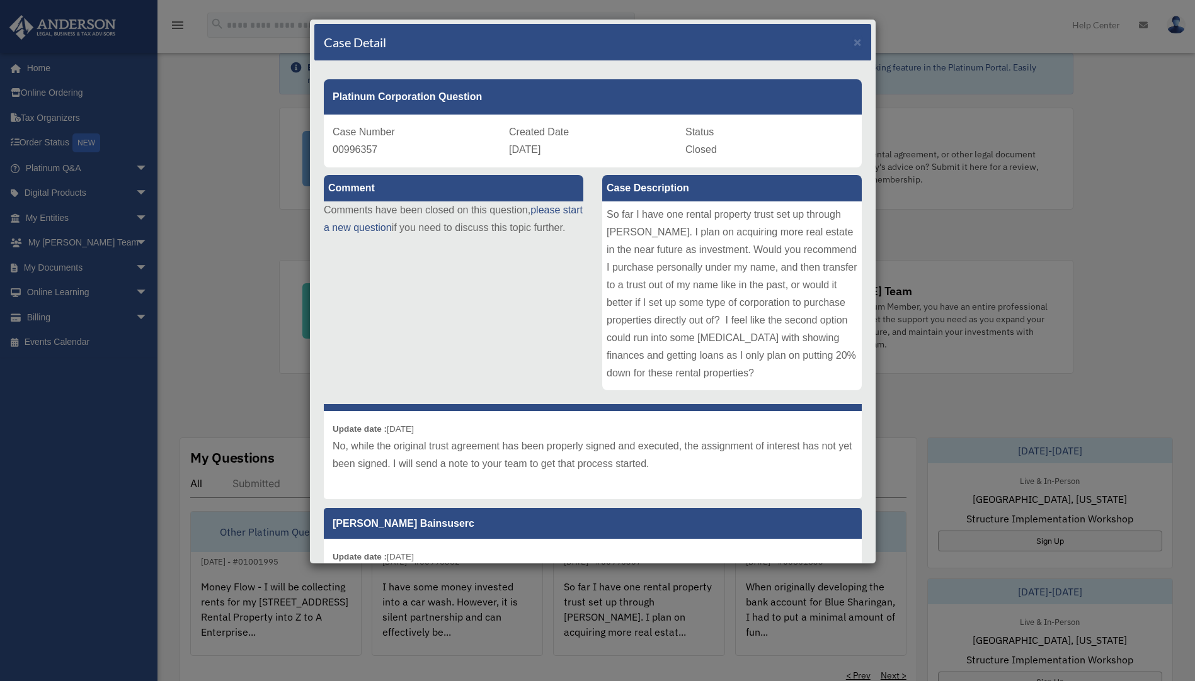
scroll to position [63, 0]
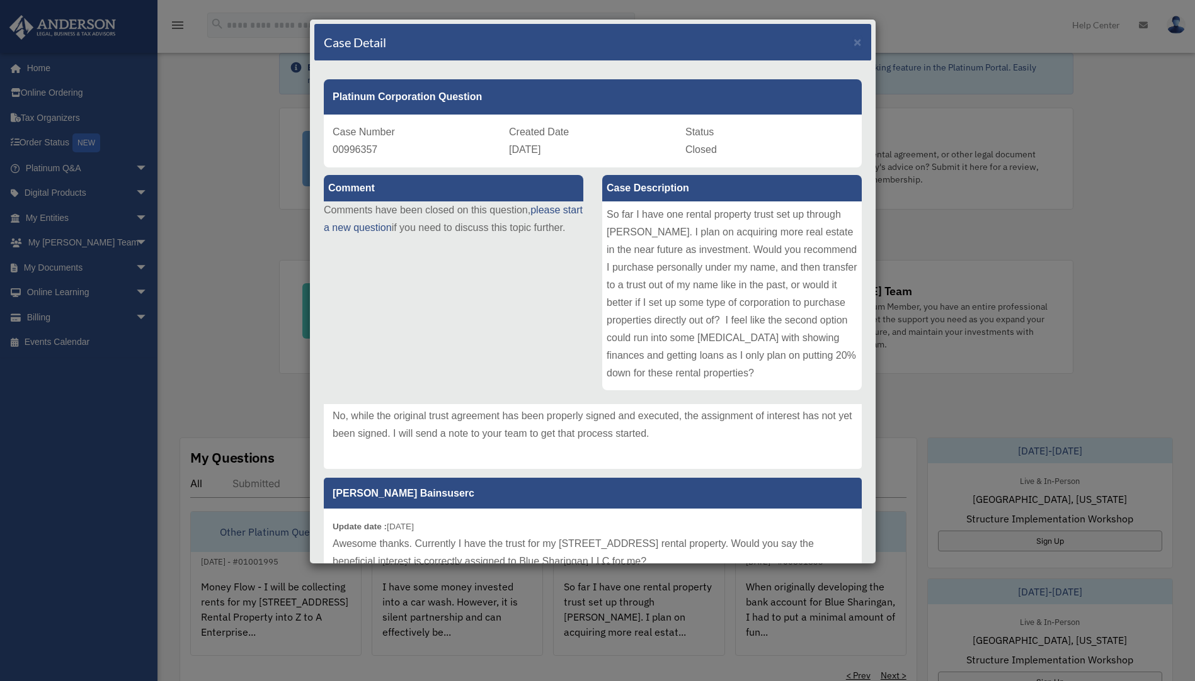
click at [246, 385] on div "Case Detail × Platinum Corporation Question Case Number 00996357 Created Date […" at bounding box center [597, 340] width 1195 height 681
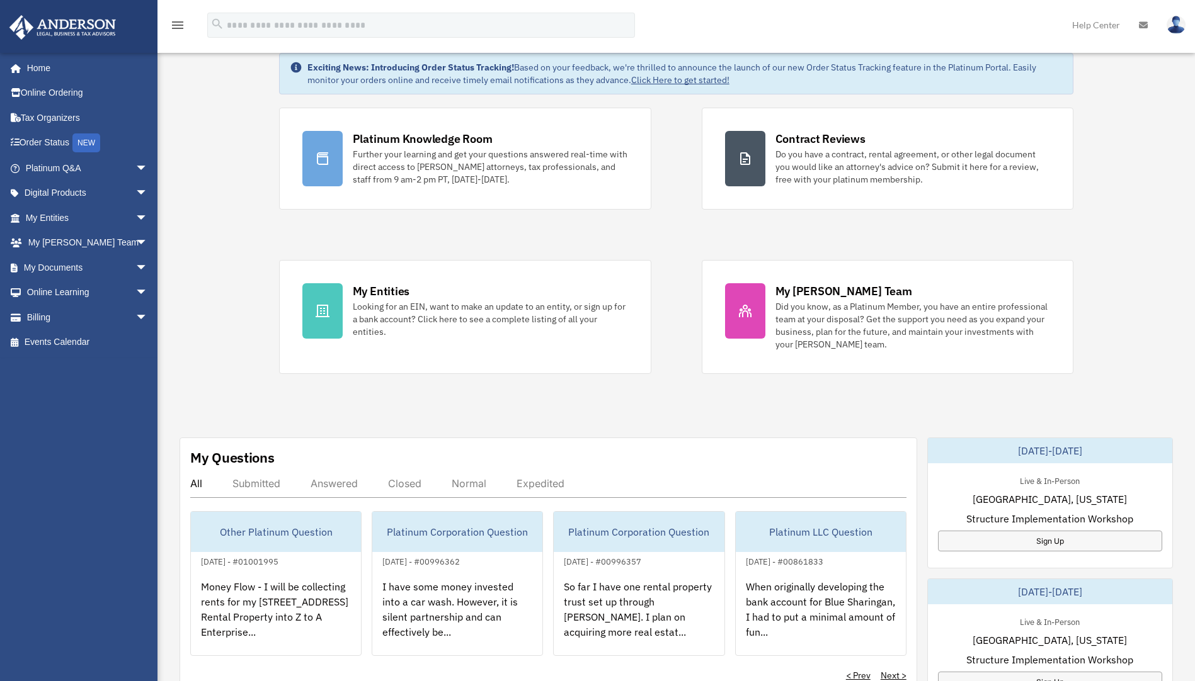
click at [454, 672] on div "< Prev Next >" at bounding box center [548, 675] width 716 height 13
